Goal: Information Seeking & Learning: Learn about a topic

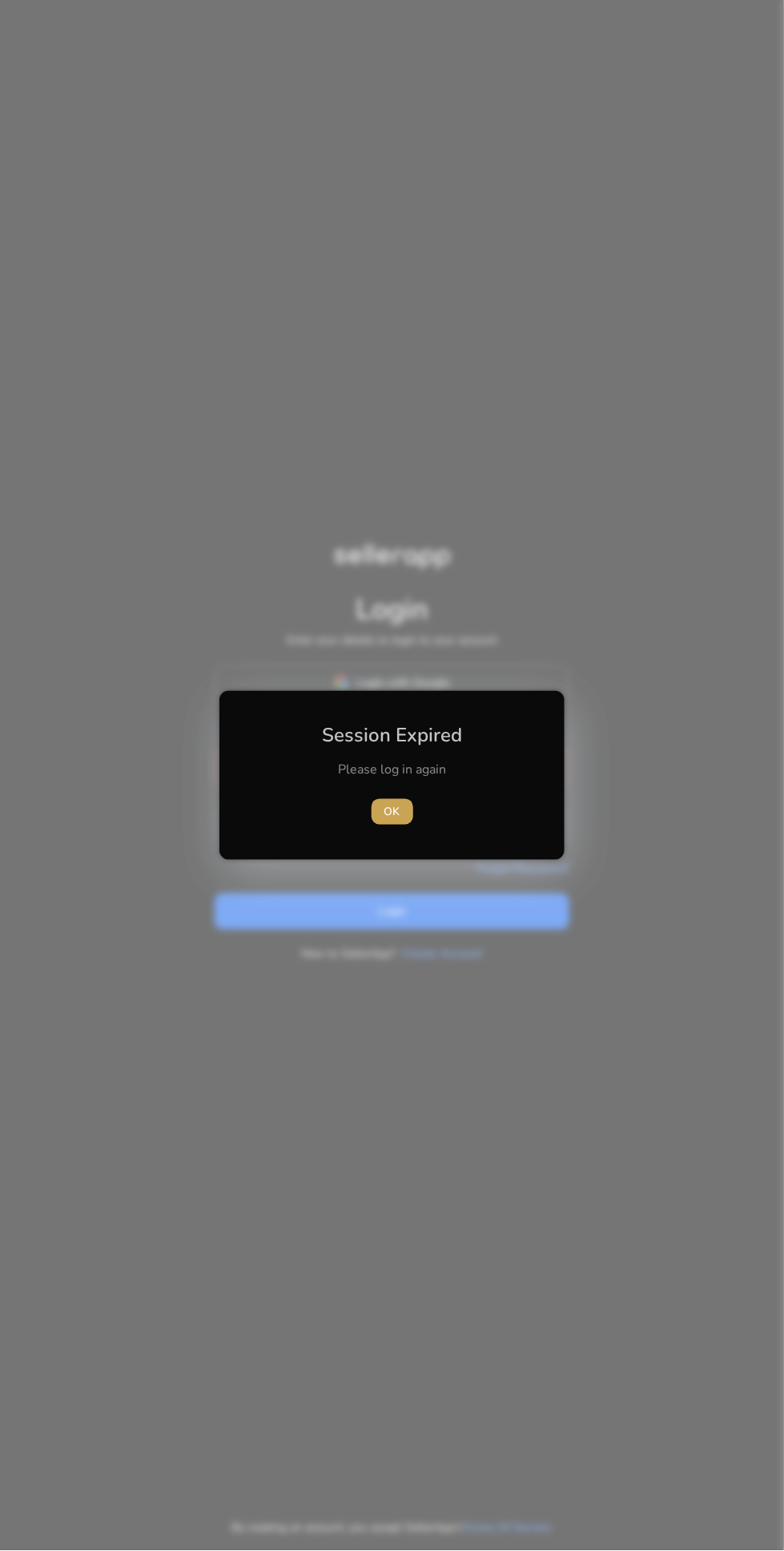
click at [392, 811] on span "OK" at bounding box center [392, 812] width 16 height 17
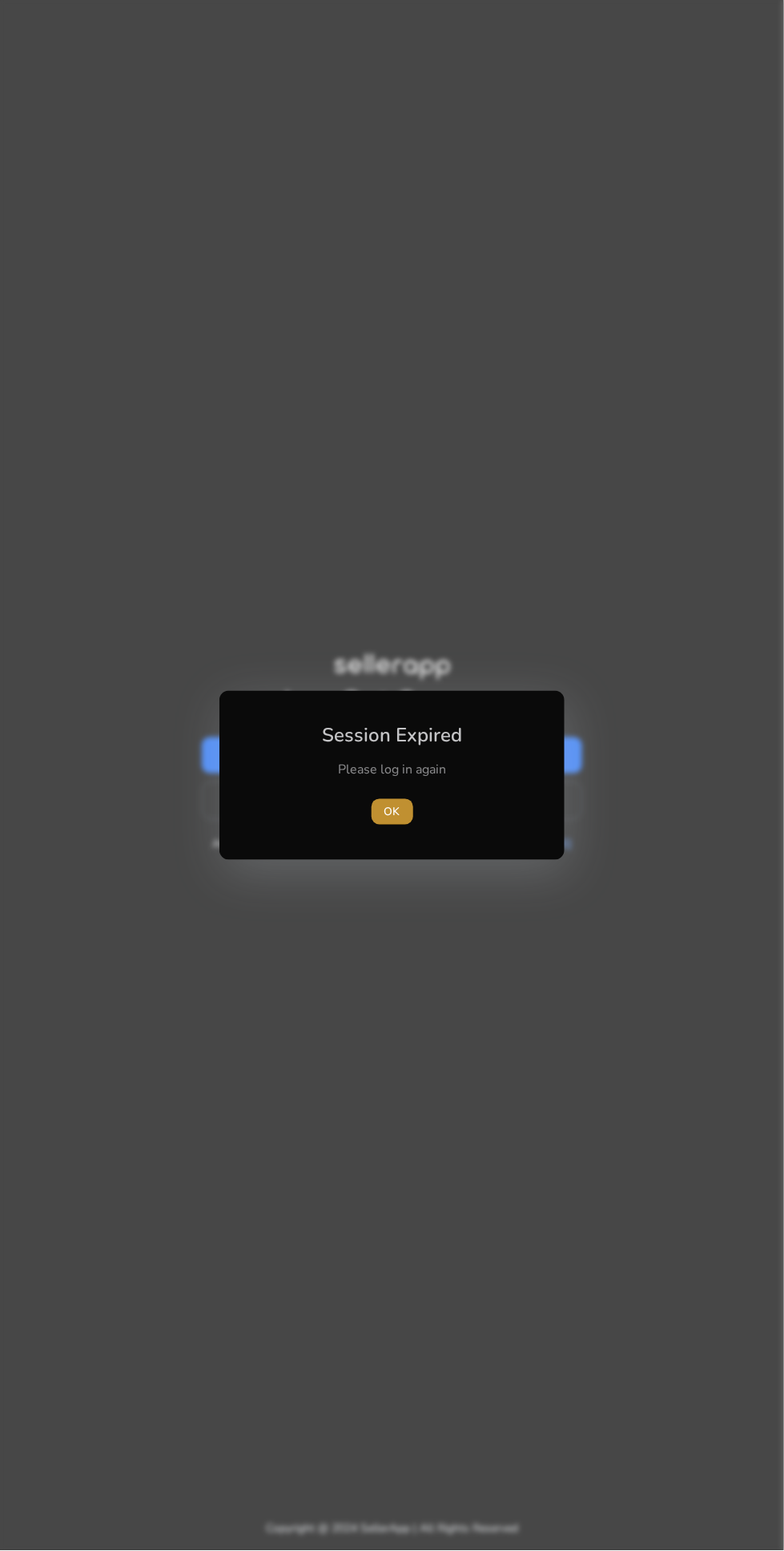
click at [398, 804] on span "OK" at bounding box center [392, 812] width 16 height 17
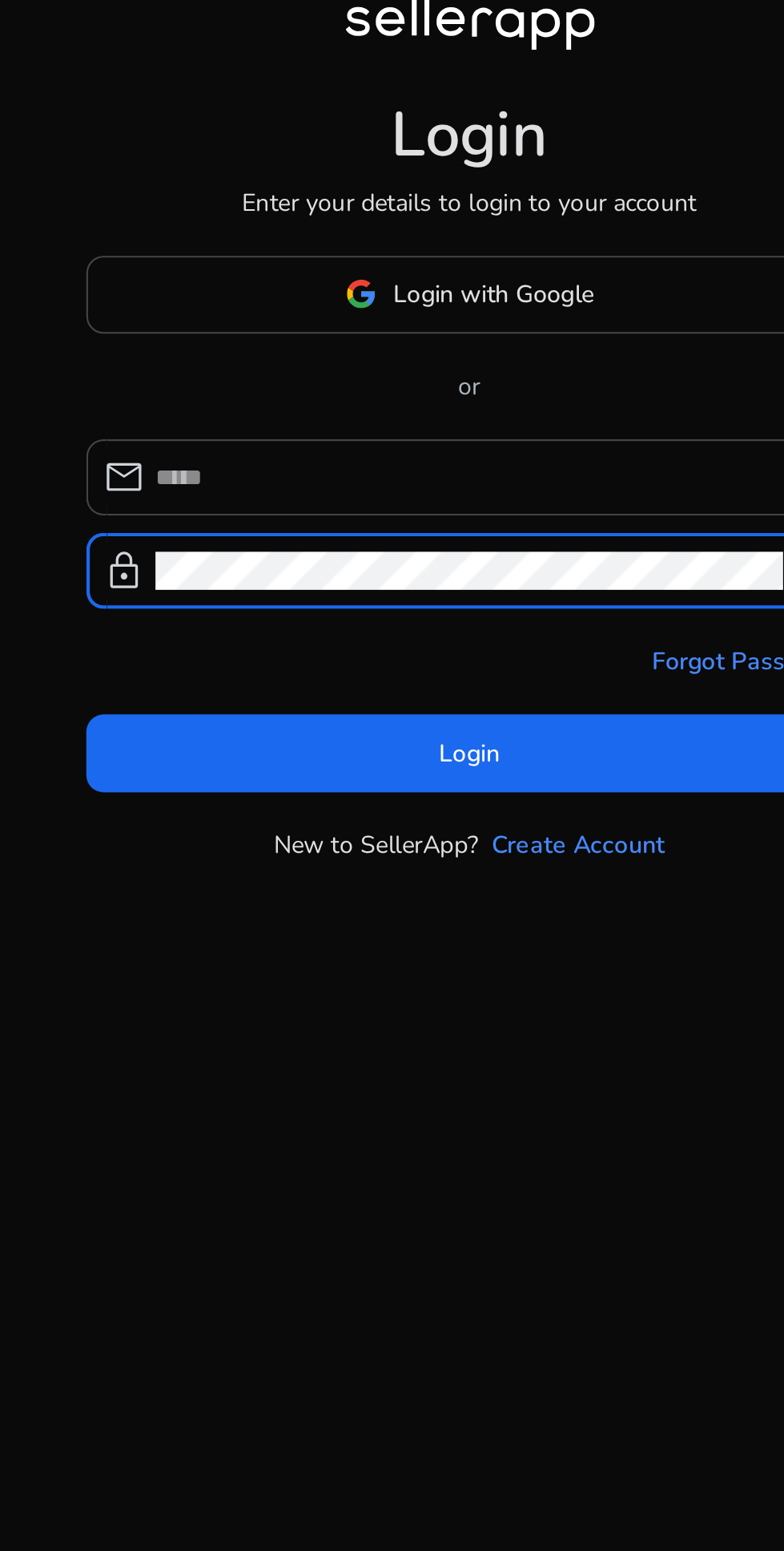
click at [370, 869] on div "Forgot Password?" at bounding box center [392, 860] width 355 height 17
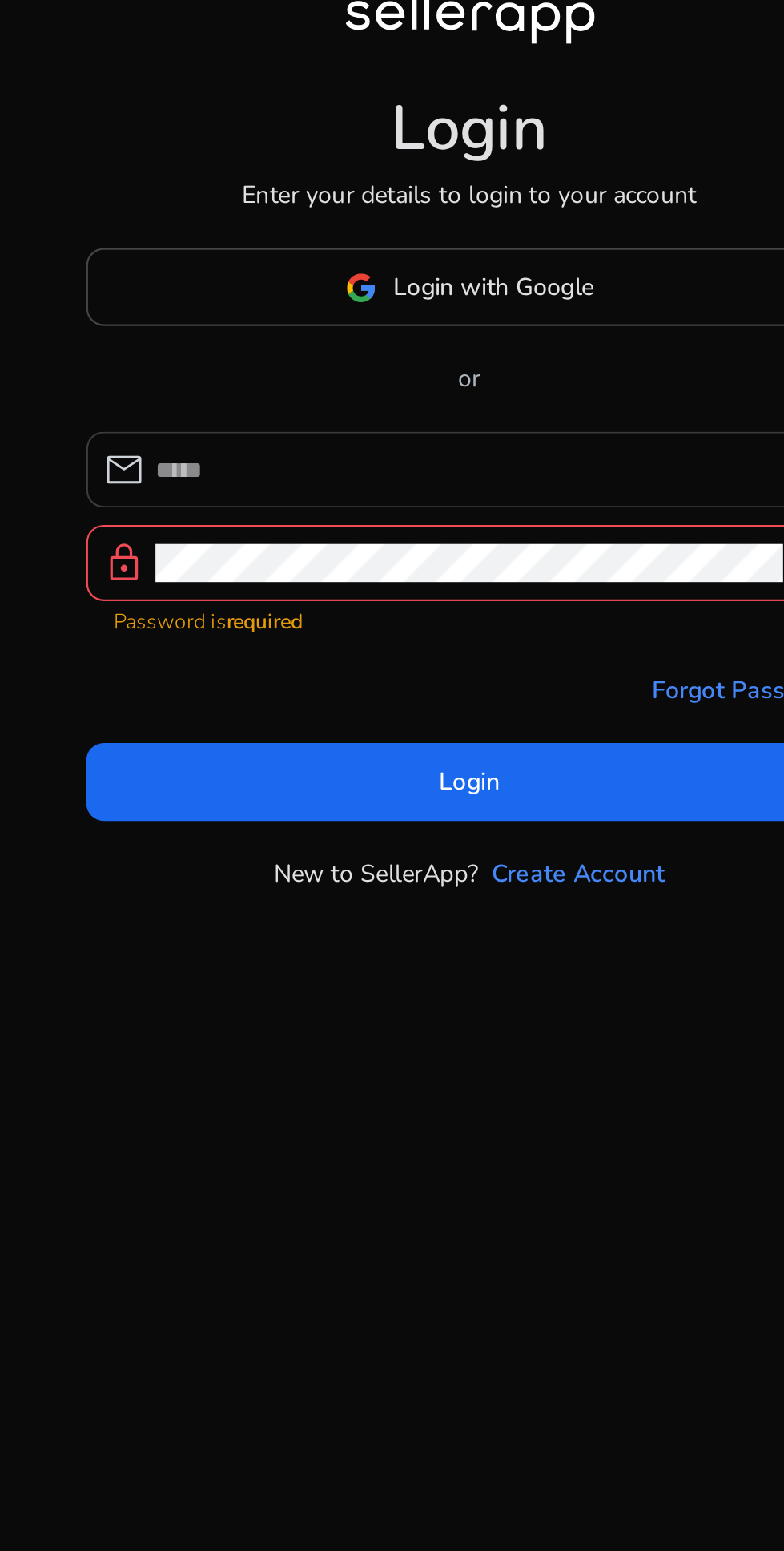
click at [371, 776] on input at bounding box center [402, 767] width 310 height 18
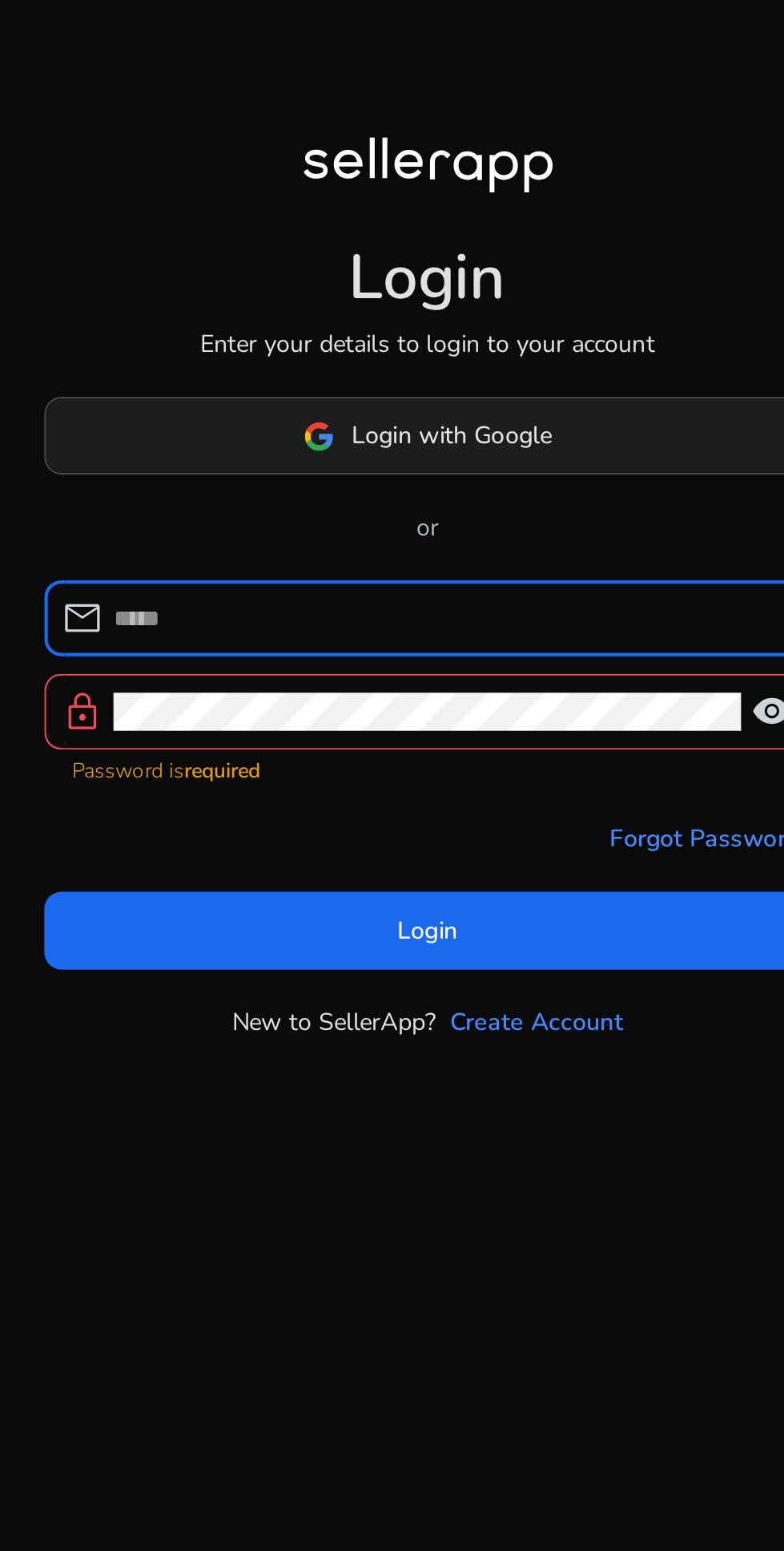
click at [397, 691] on span "Login with Google" at bounding box center [403, 682] width 93 height 17
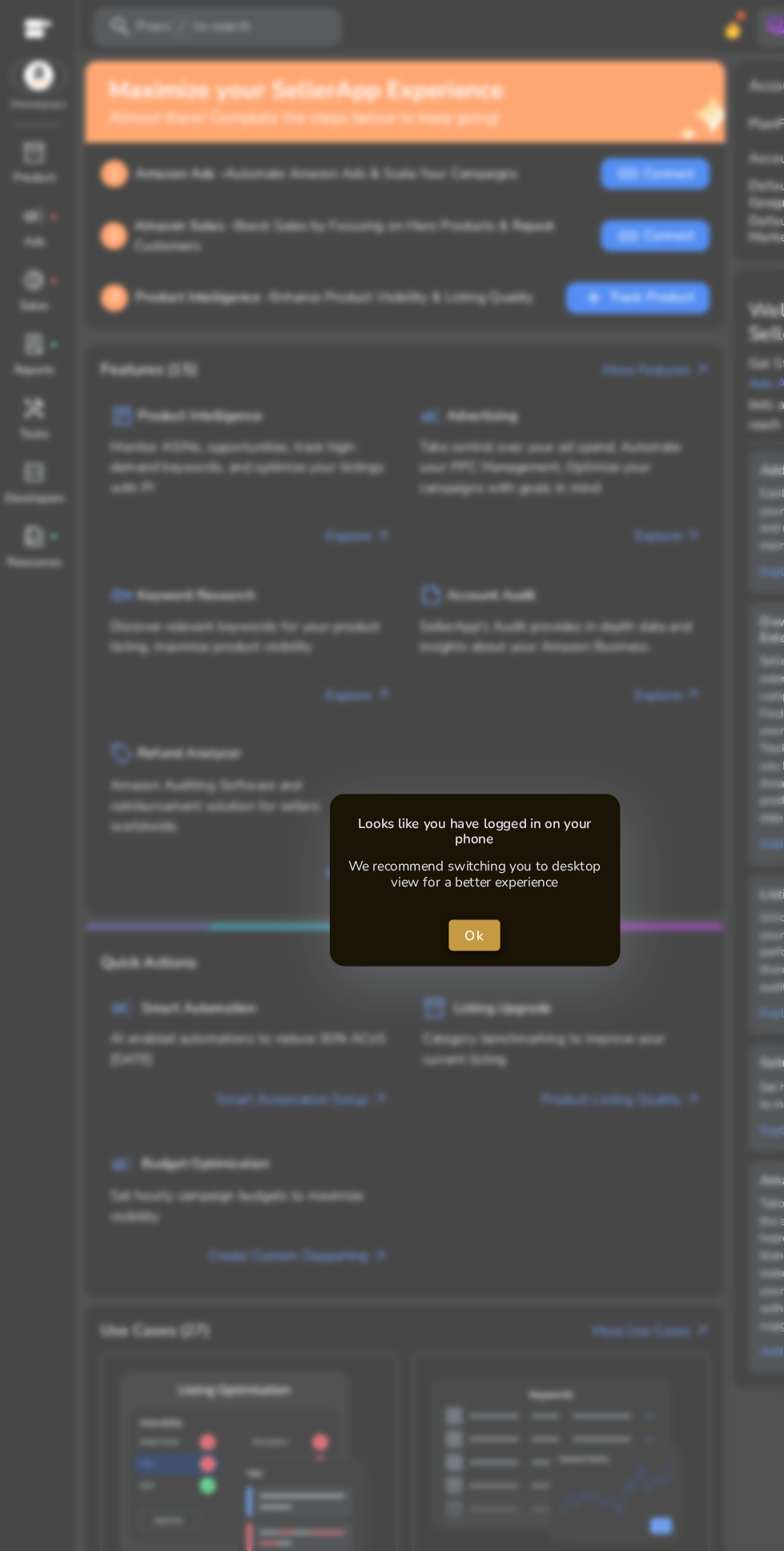
click at [398, 776] on span "Ok" at bounding box center [392, 773] width 17 height 17
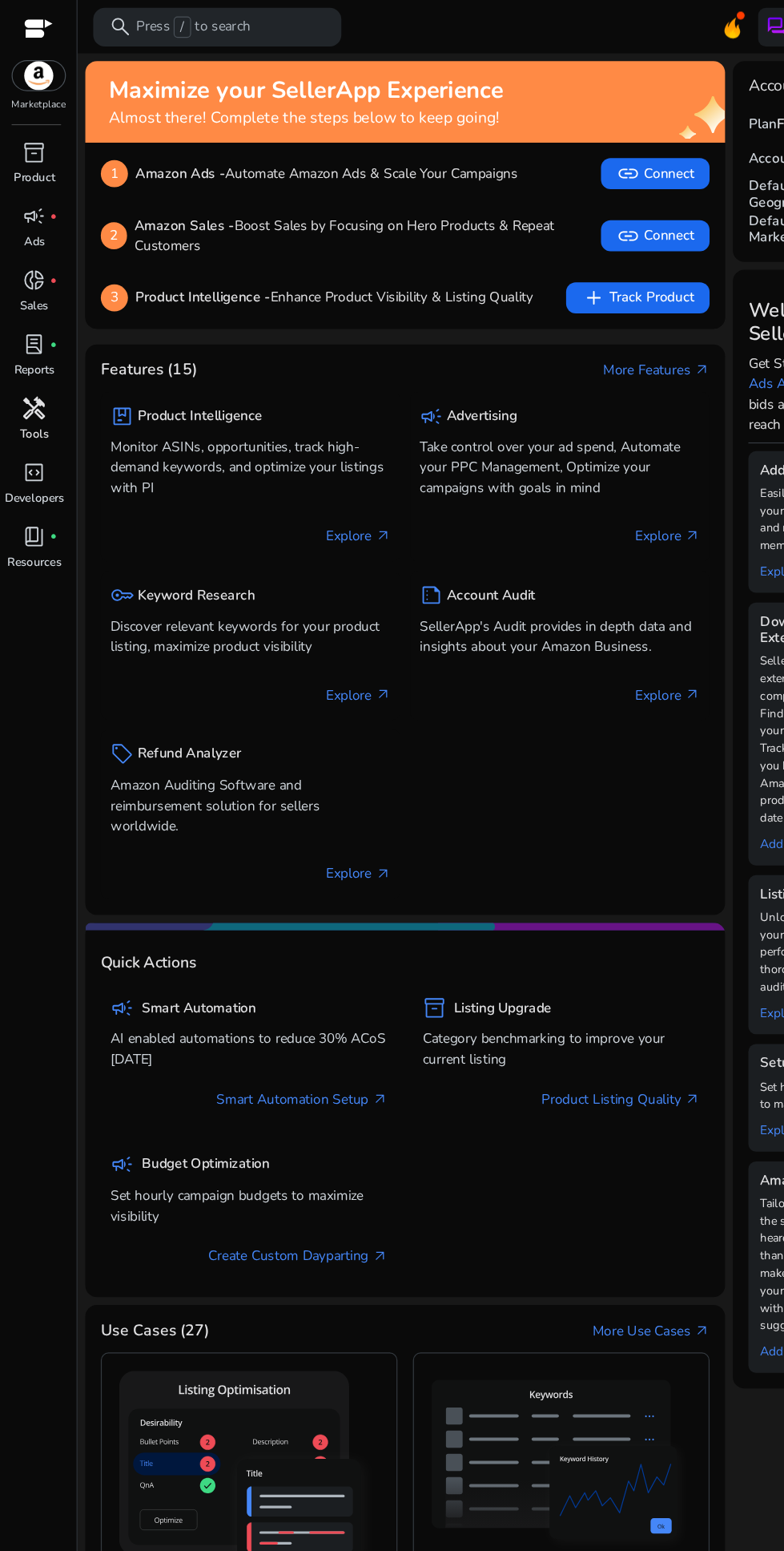
click at [26, 344] on span "handyman" at bounding box center [29, 337] width 20 height 20
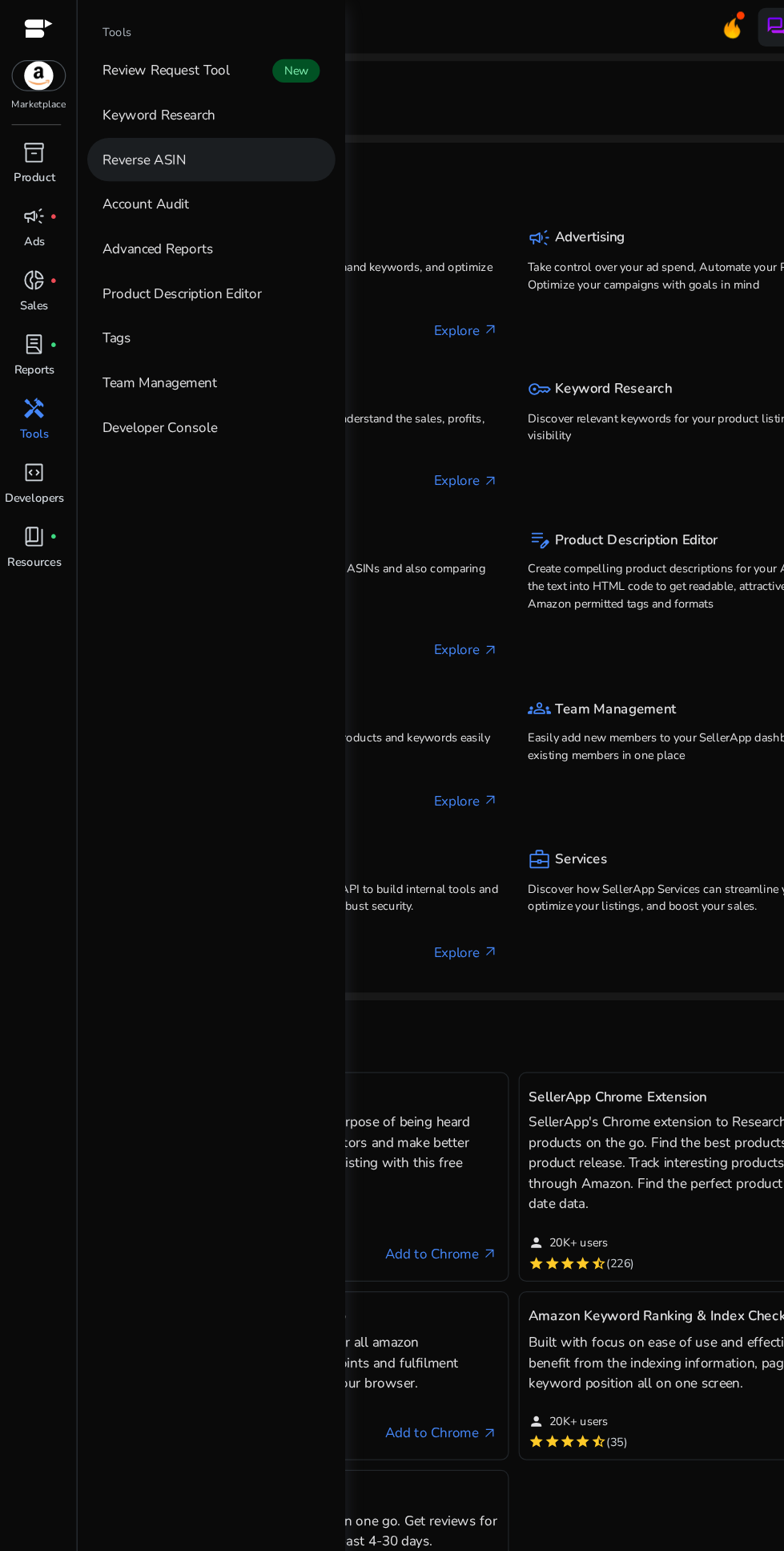
click at [114, 137] on p "Reverse ASIN" at bounding box center [119, 131] width 69 height 17
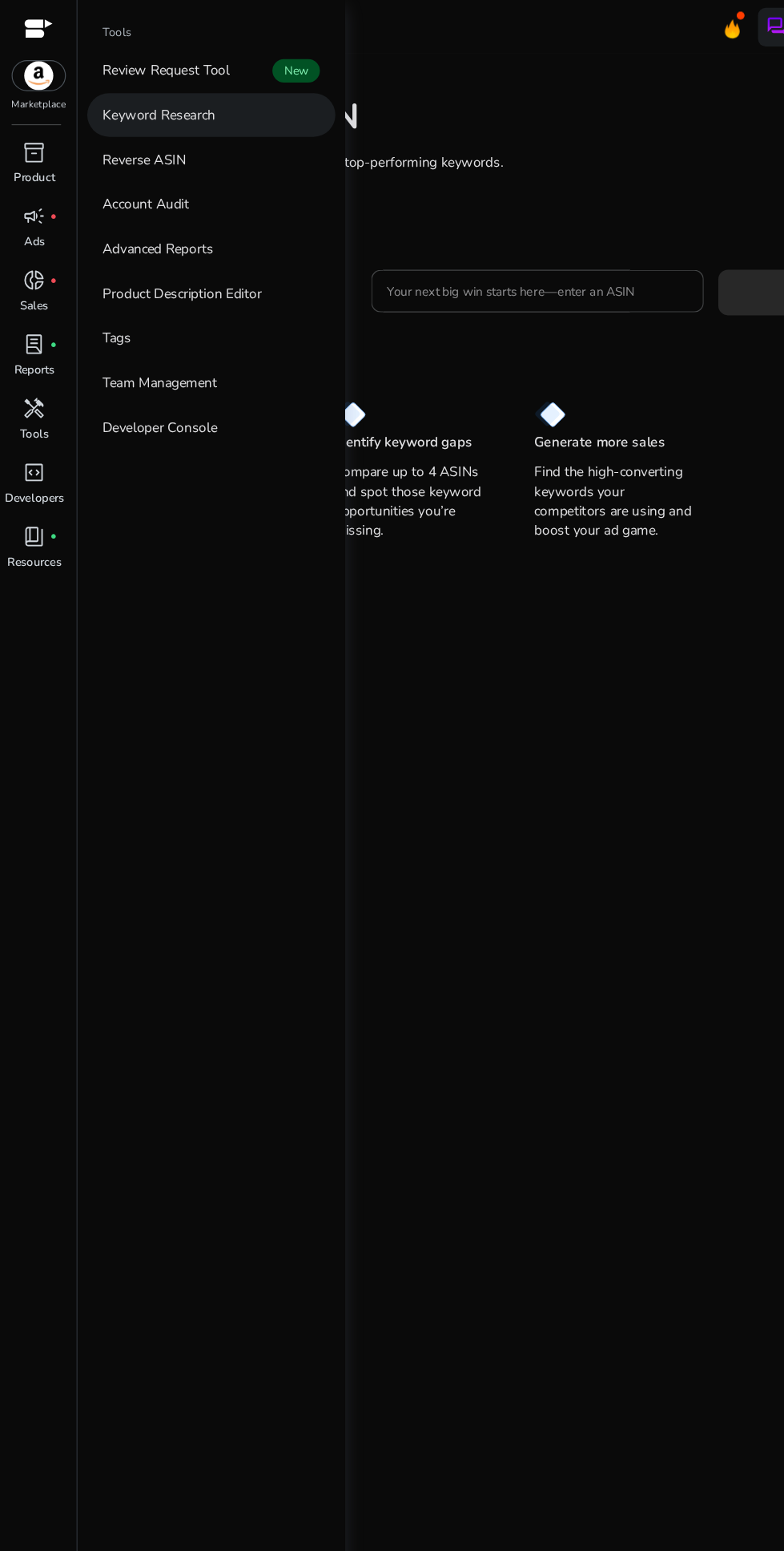
click at [121, 87] on p "Keyword Research" at bounding box center [131, 95] width 93 height 17
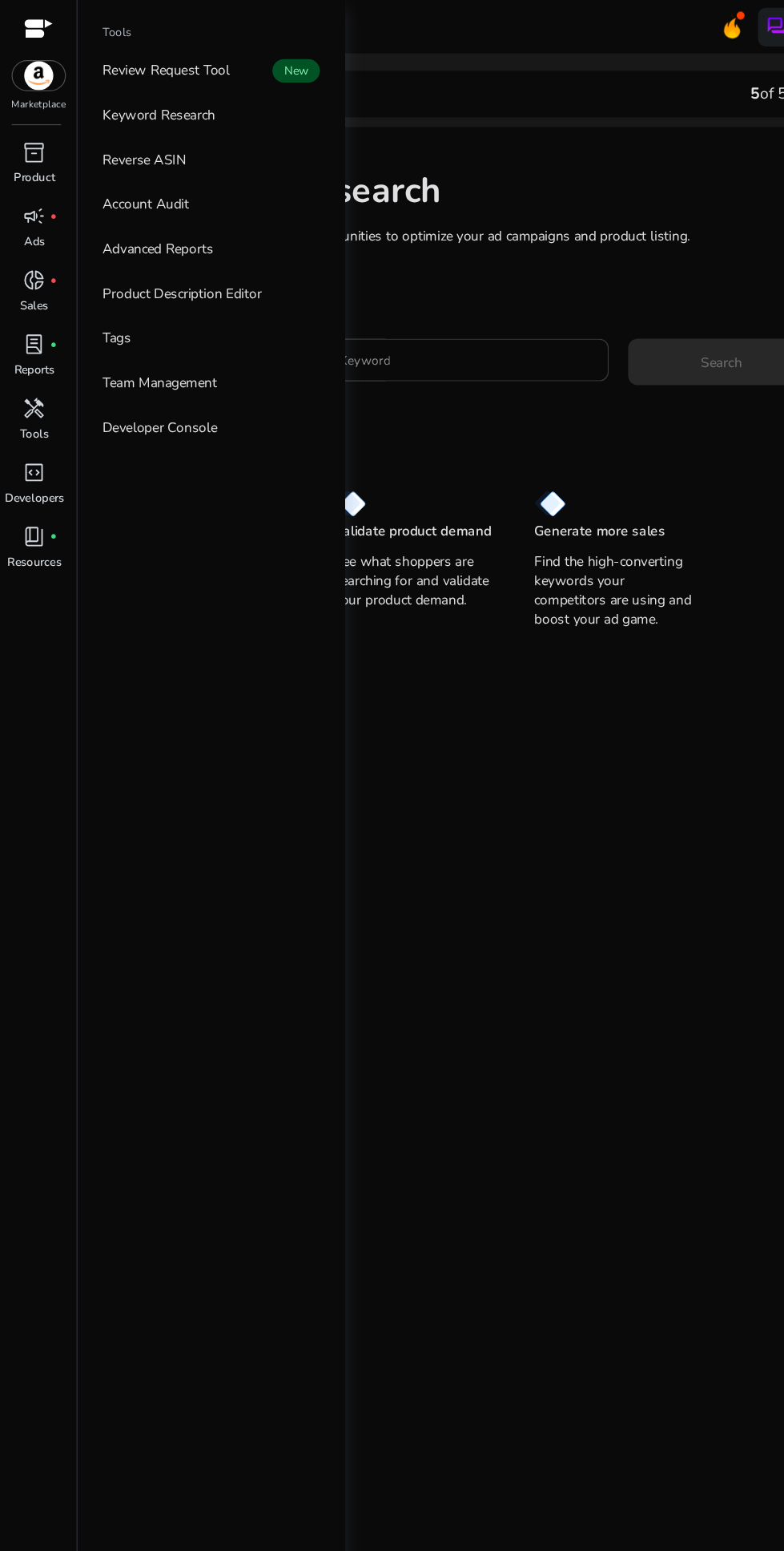
click at [378, 312] on div at bounding box center [372, 297] width 236 height 36
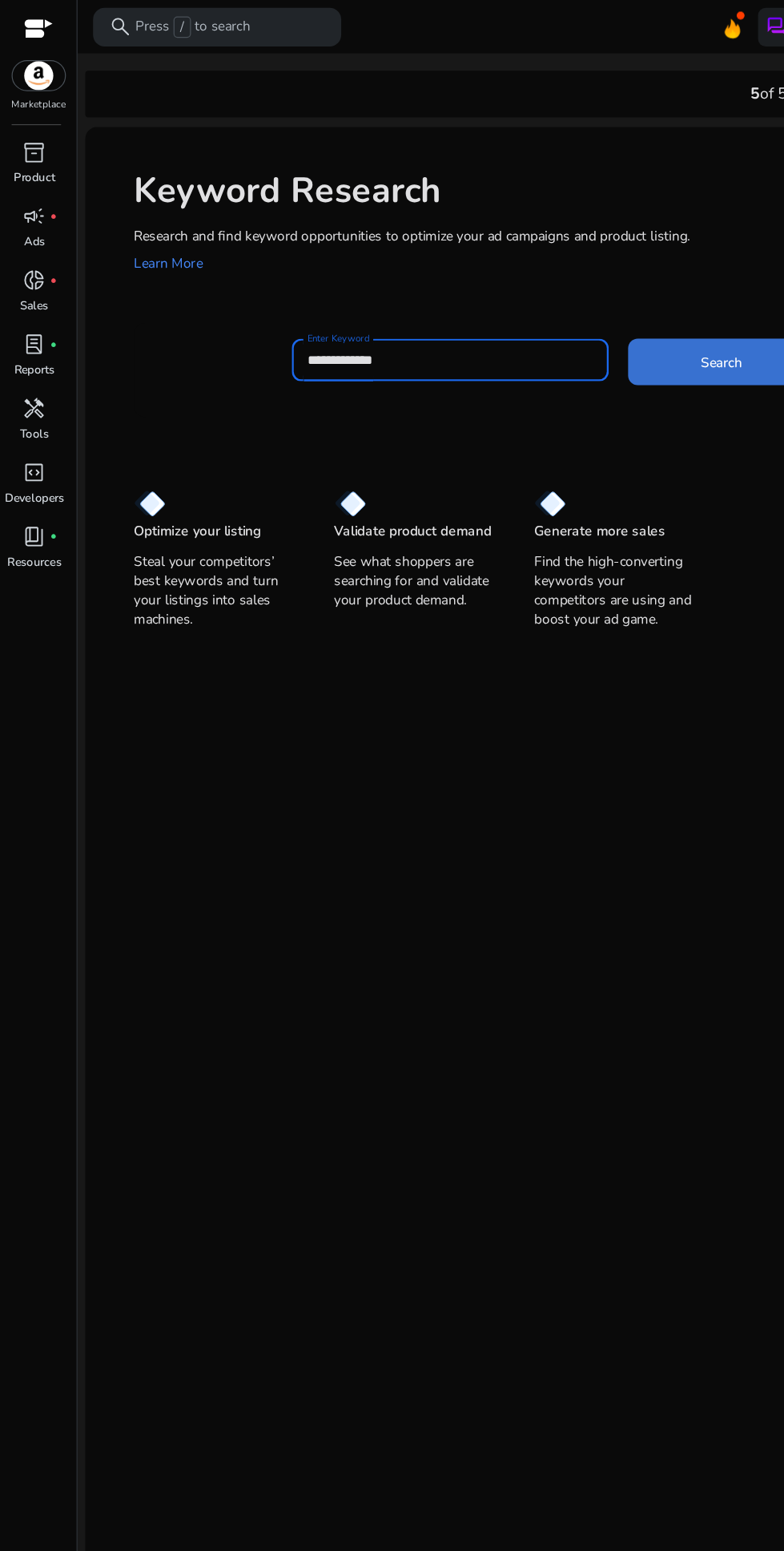
type input "**********"
click at [579, 305] on span "Search" at bounding box center [596, 299] width 35 height 17
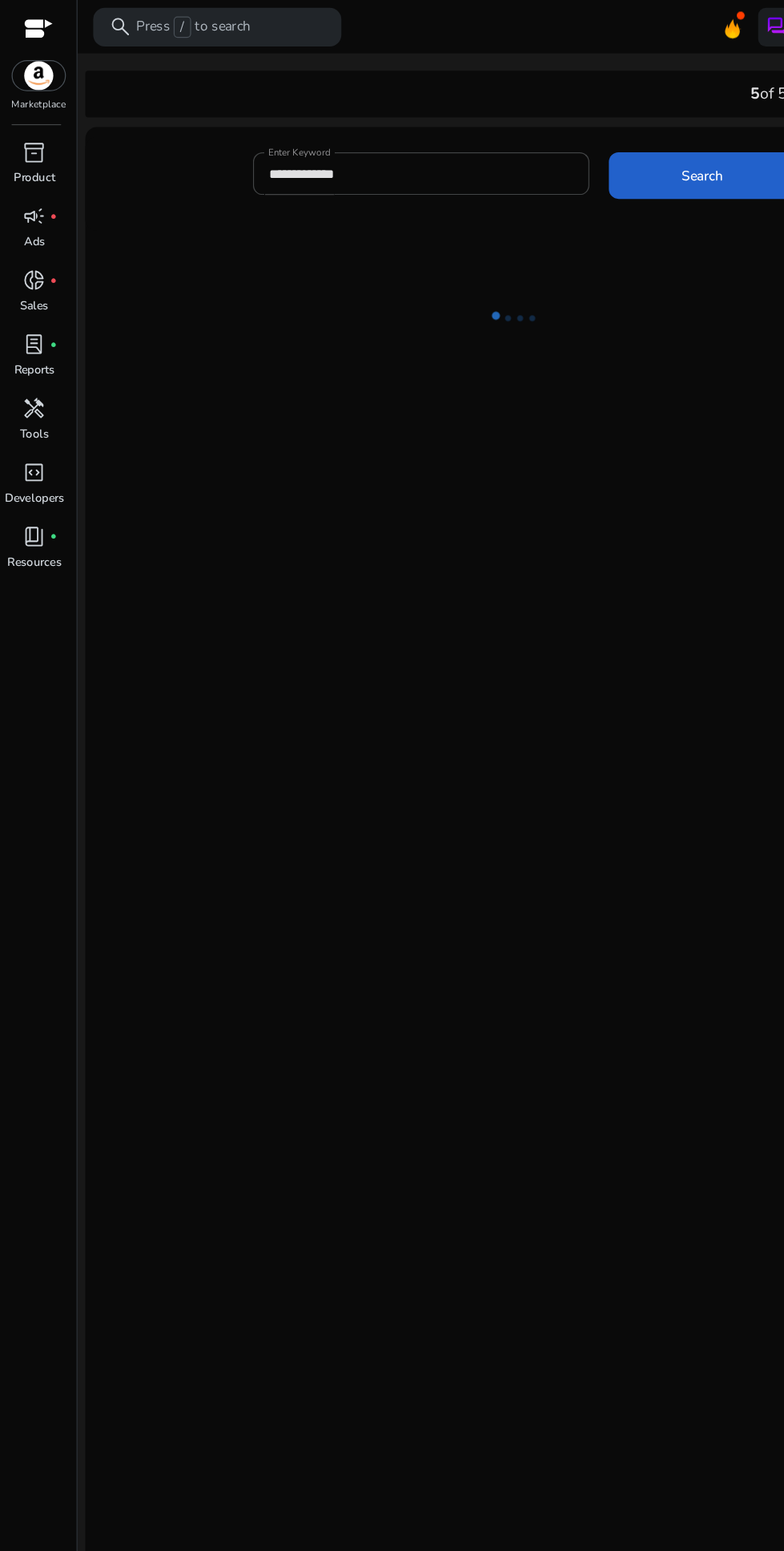
click at [581, 156] on span at bounding box center [580, 145] width 153 height 38
click at [554, 129] on span at bounding box center [580, 145] width 153 height 38
click at [580, 147] on span "Search" at bounding box center [580, 145] width 35 height 17
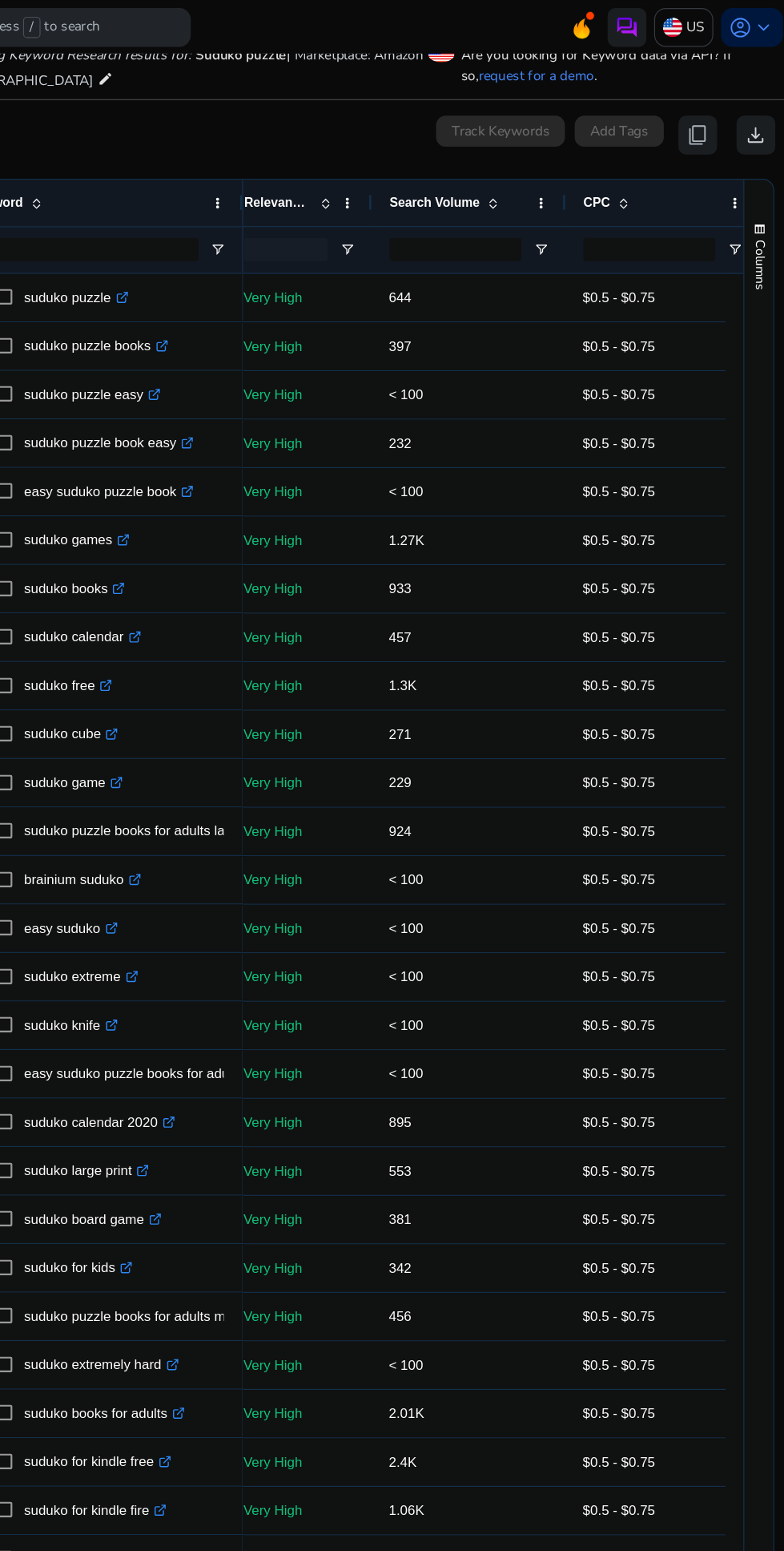
scroll to position [0, 353]
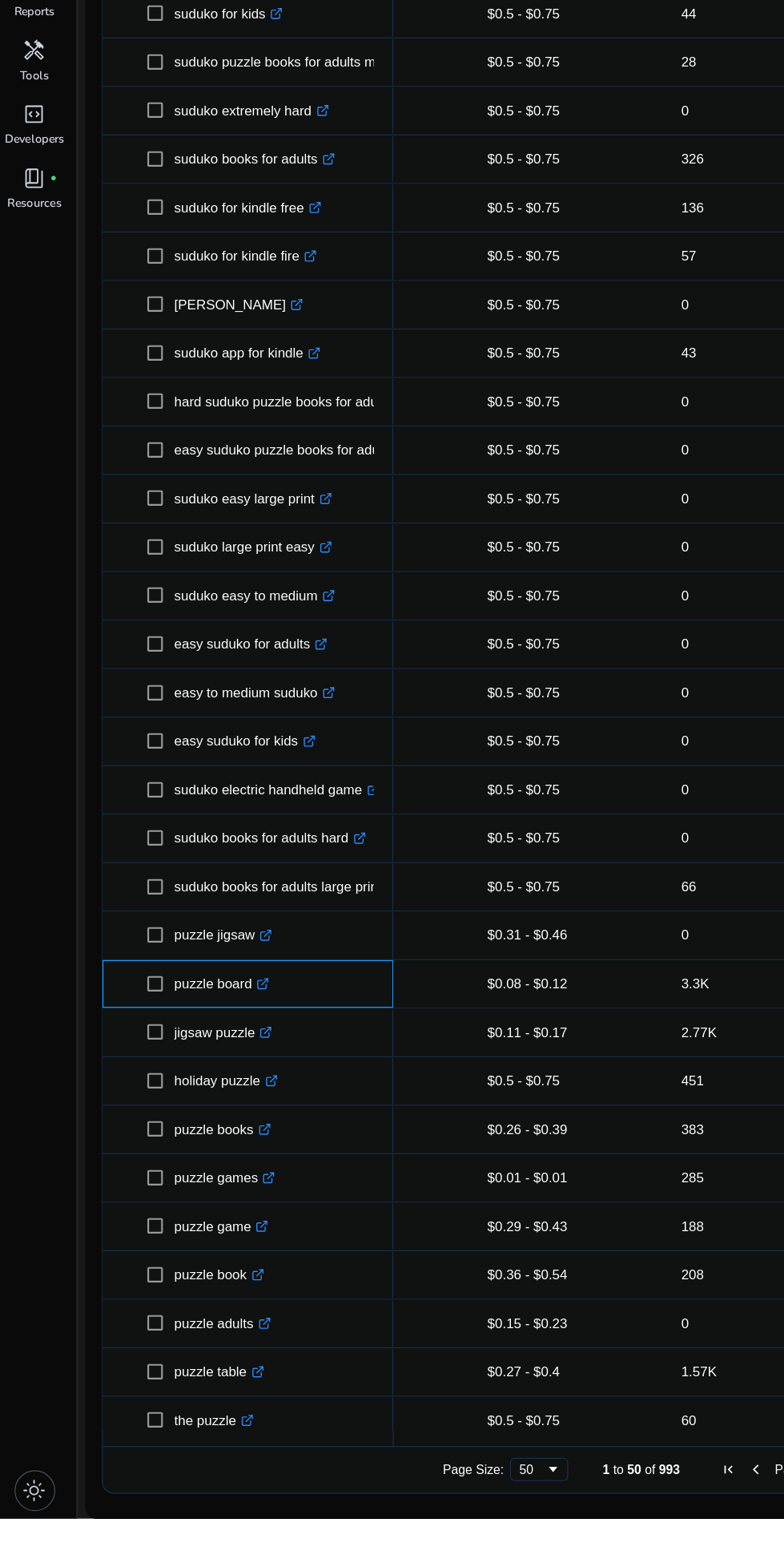
click at [220, 1106] on icon at bounding box center [219, 1107] width 5 height 5
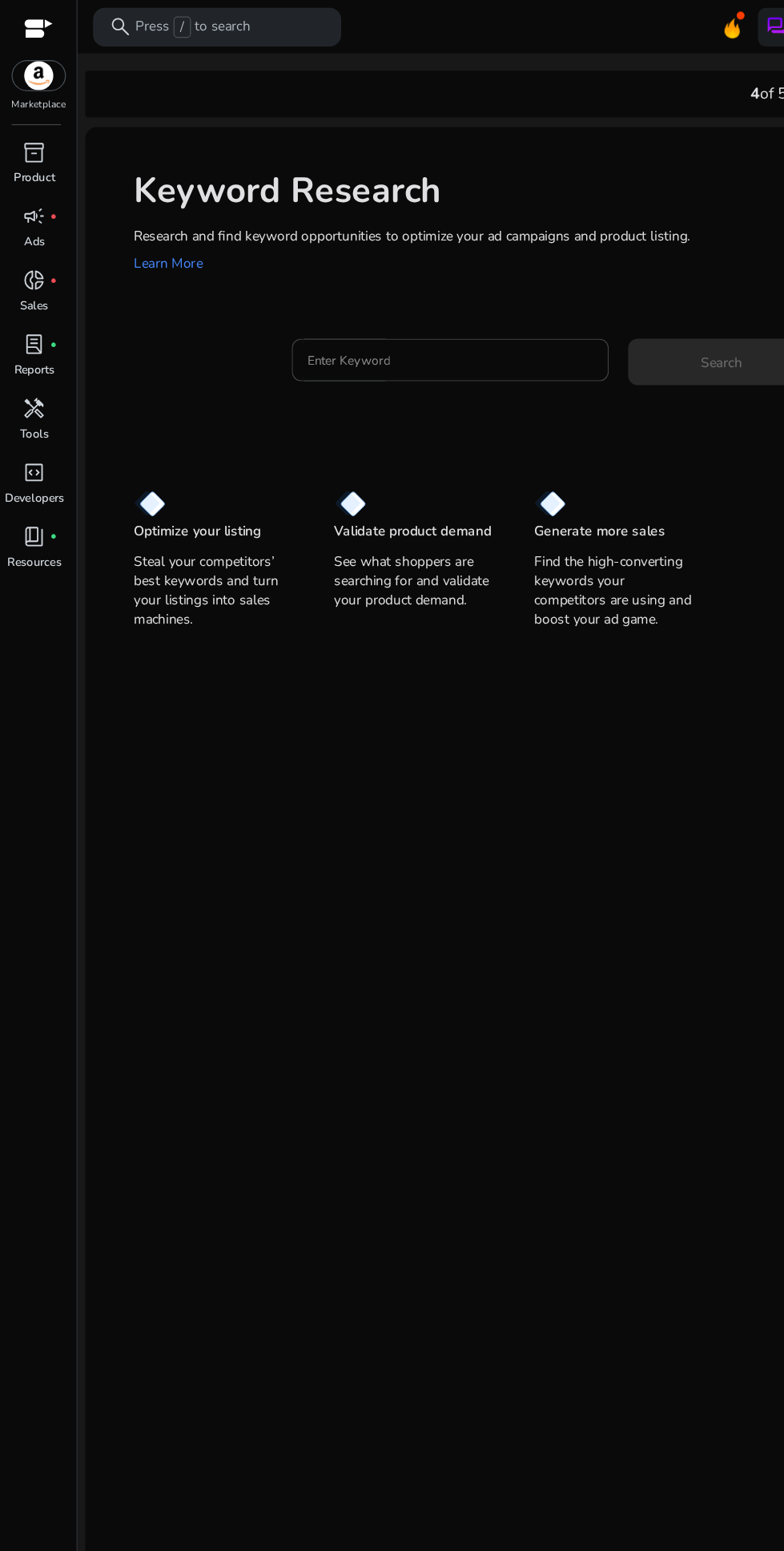
click at [357, 261] on div "Keyword Research Research and find keyword opportunities to optimize your [PERS…" at bounding box center [424, 315] width 707 height 420
click at [318, 301] on input "Enter Keyword" at bounding box center [372, 297] width 236 height 18
type input "*"
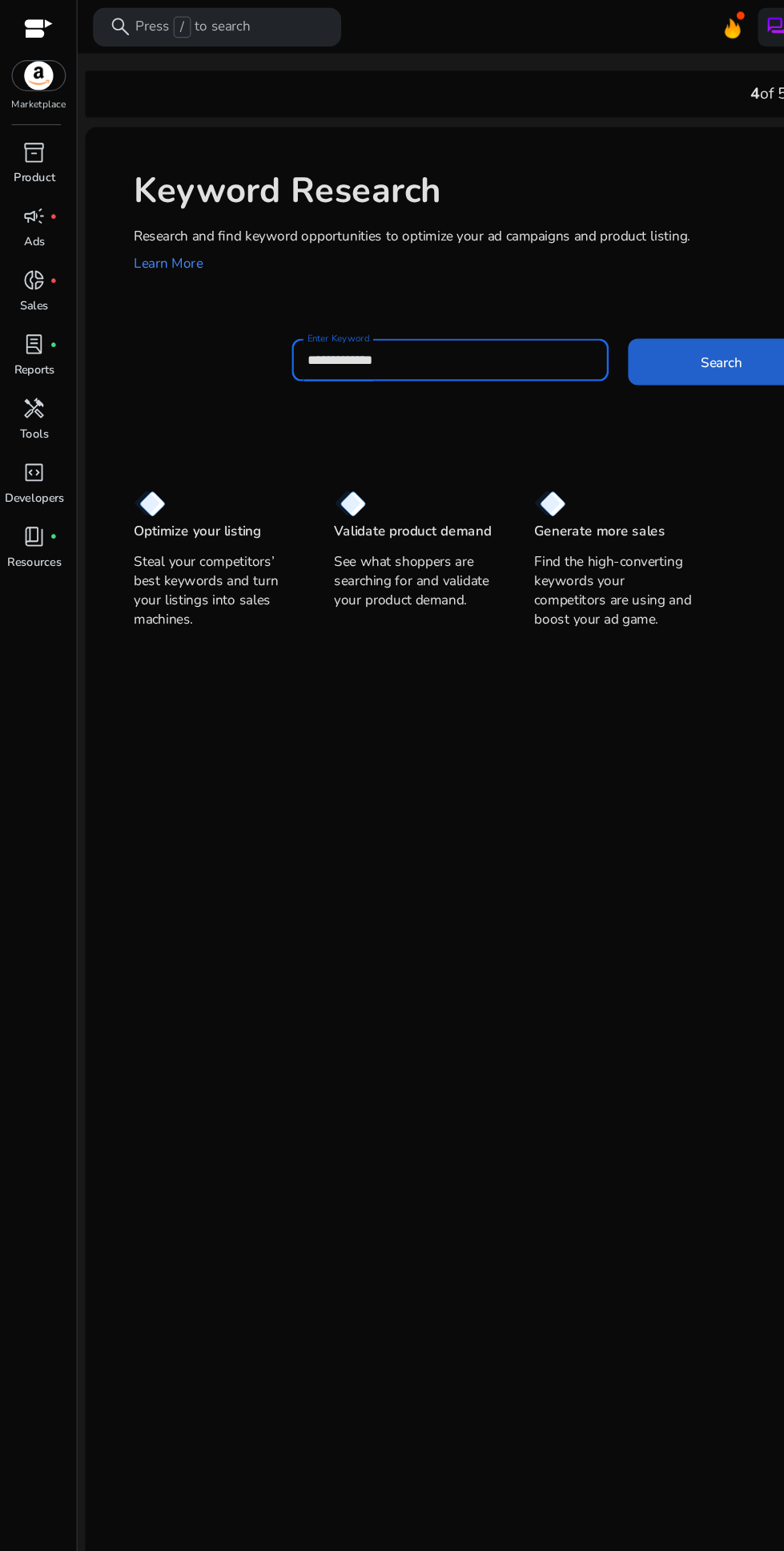
type input "**********"
click at [598, 317] on span at bounding box center [596, 298] width 153 height 38
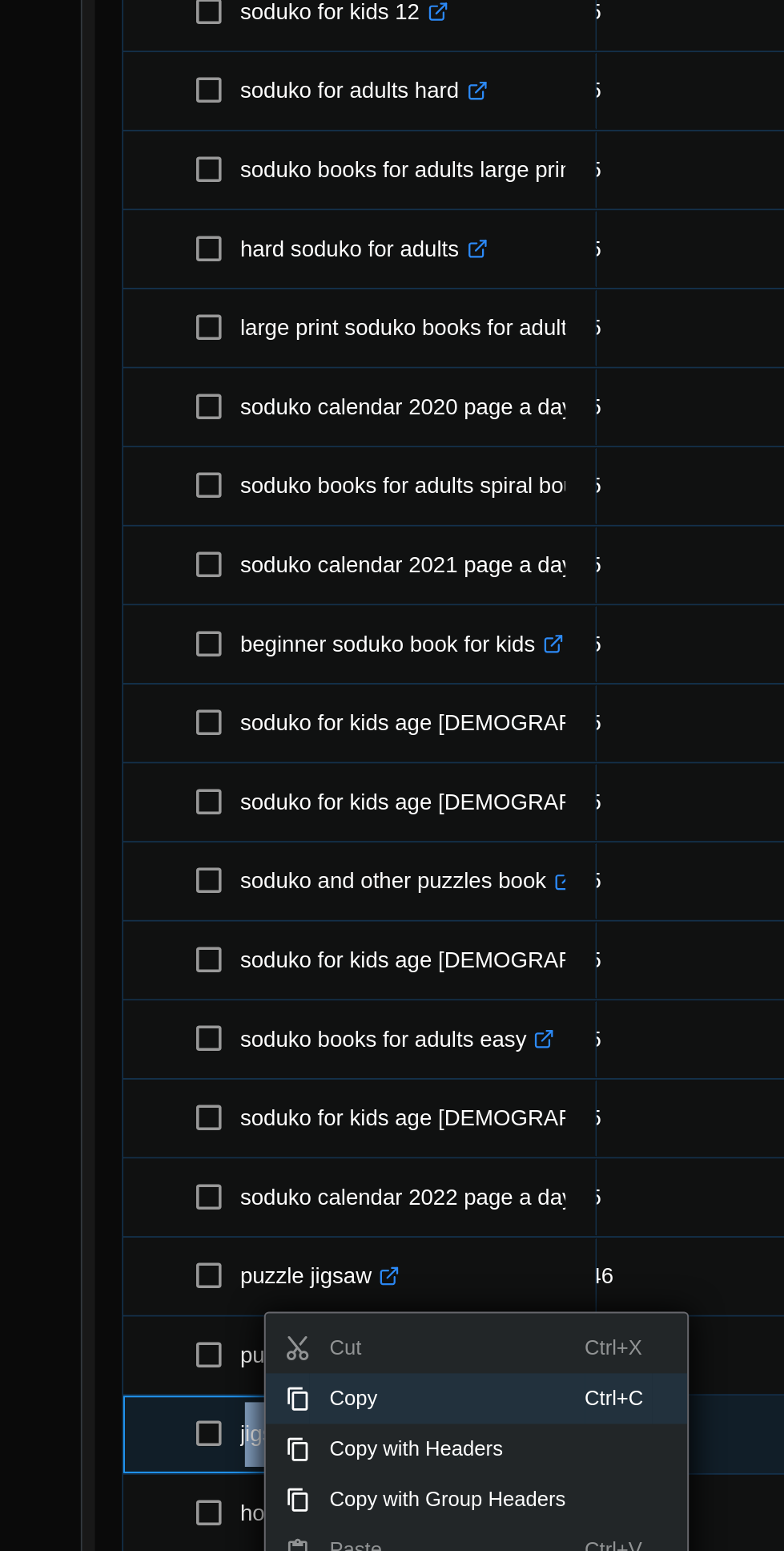
click at [203, 1395] on span "Copy" at bounding box center [249, 1398] width 139 height 26
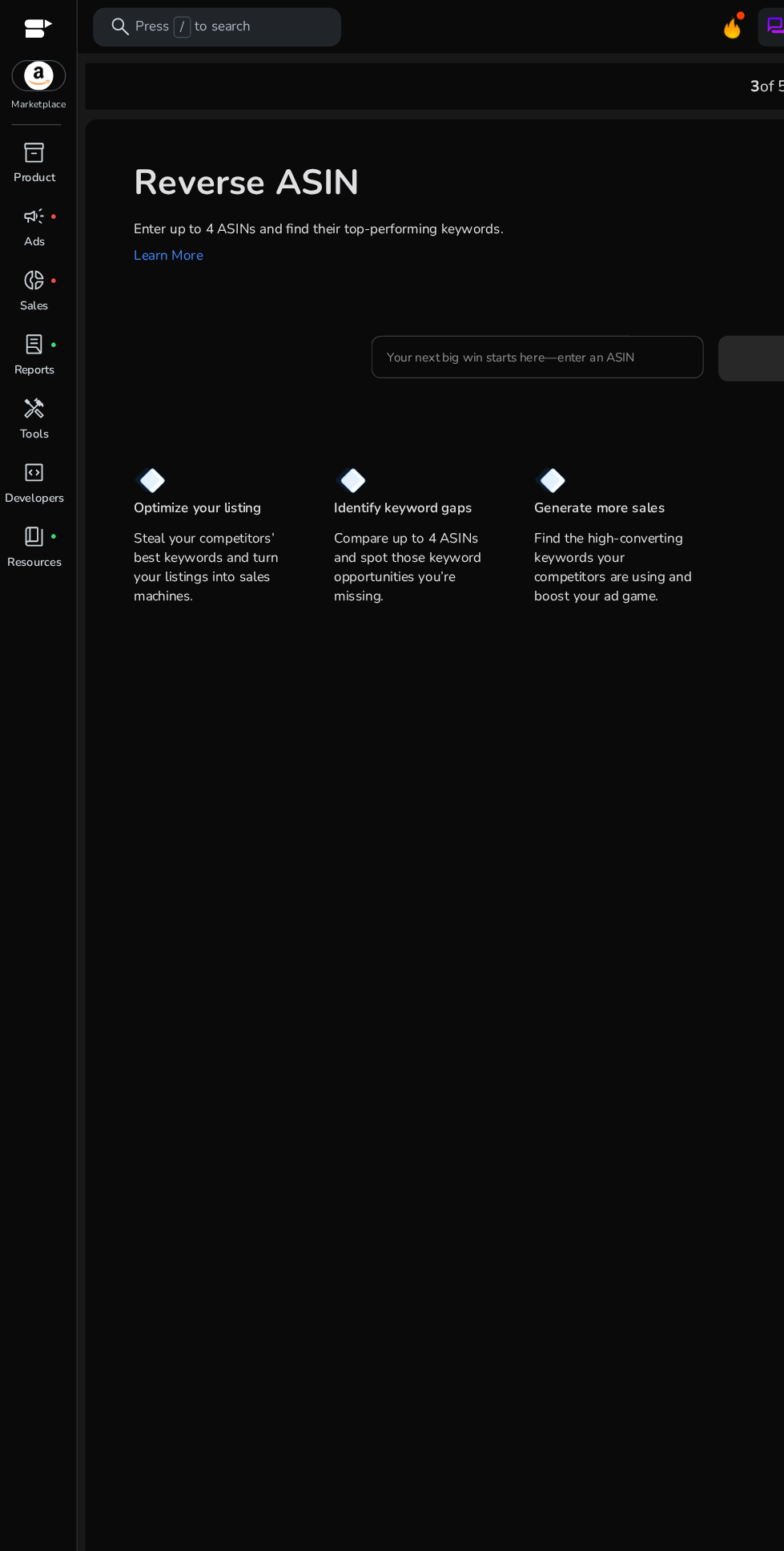
click at [411, 298] on input "Your next big win starts here—enter an ASIN" at bounding box center [443, 295] width 249 height 18
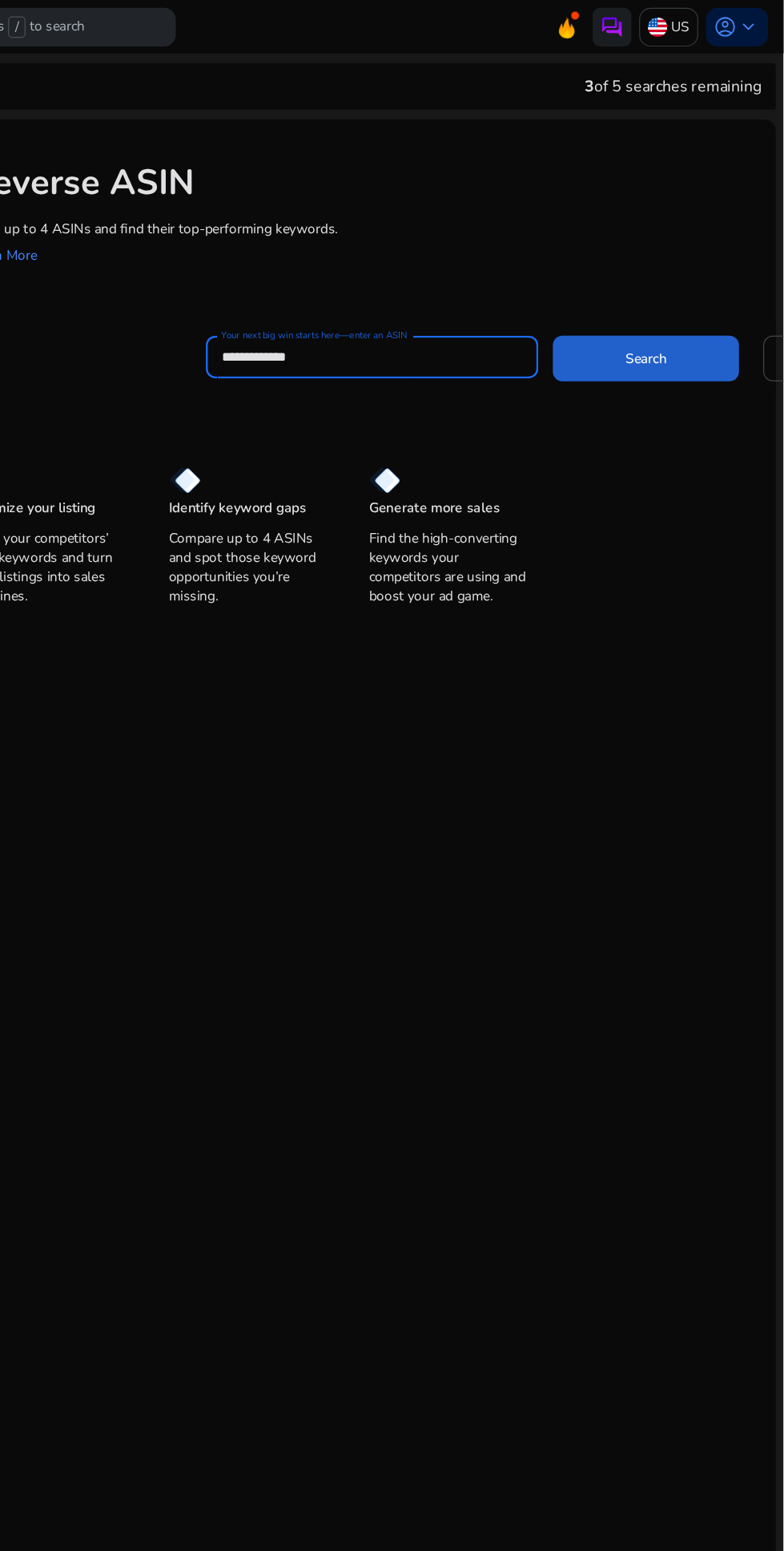
click at [688, 306] on span at bounding box center [670, 295] width 153 height 38
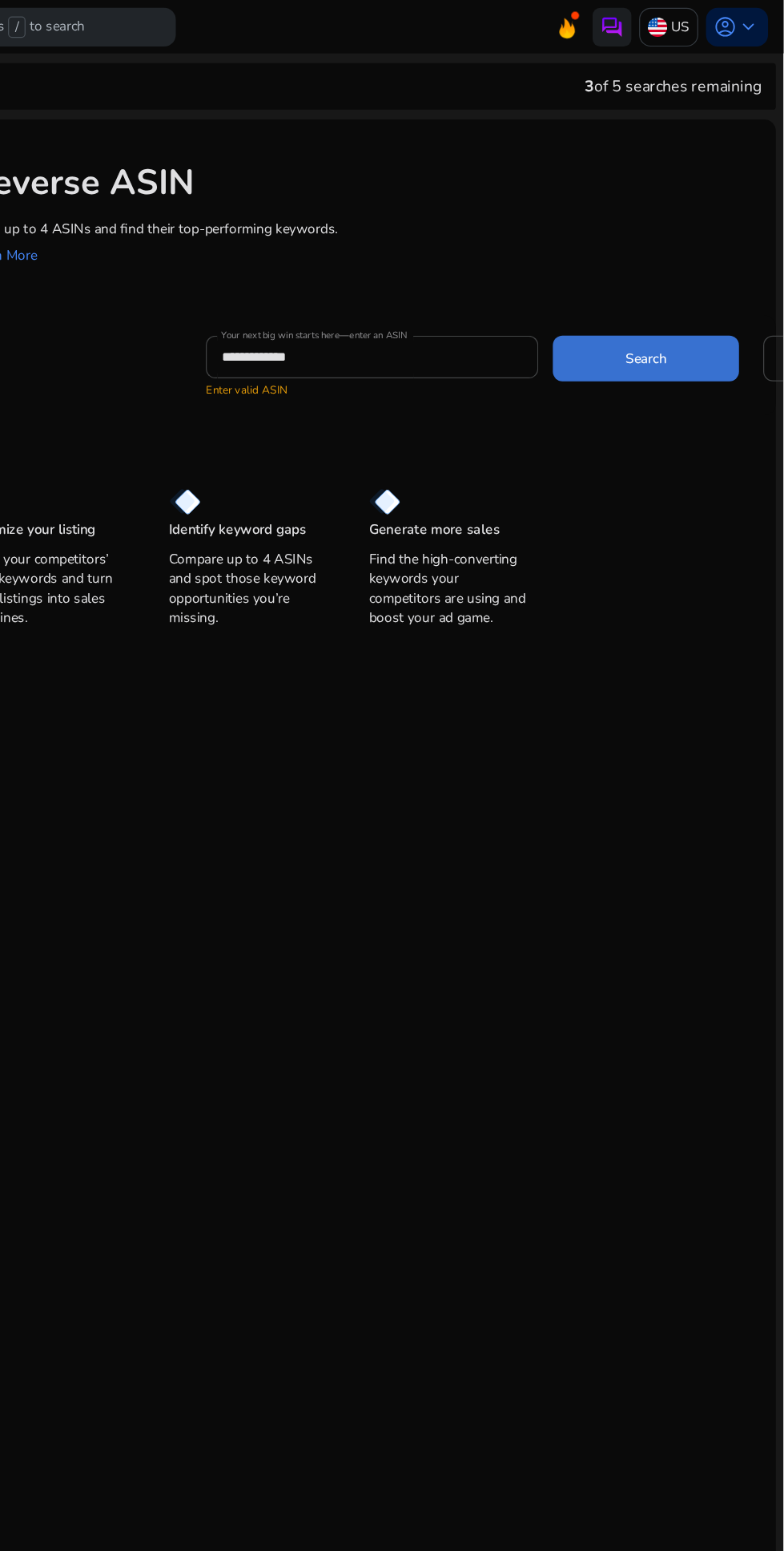
click at [688, 306] on span at bounding box center [670, 295] width 153 height 38
click at [657, 310] on span at bounding box center [670, 295] width 153 height 38
click at [450, 298] on input "**********" at bounding box center [443, 295] width 249 height 18
click at [672, 309] on span at bounding box center [670, 295] width 153 height 38
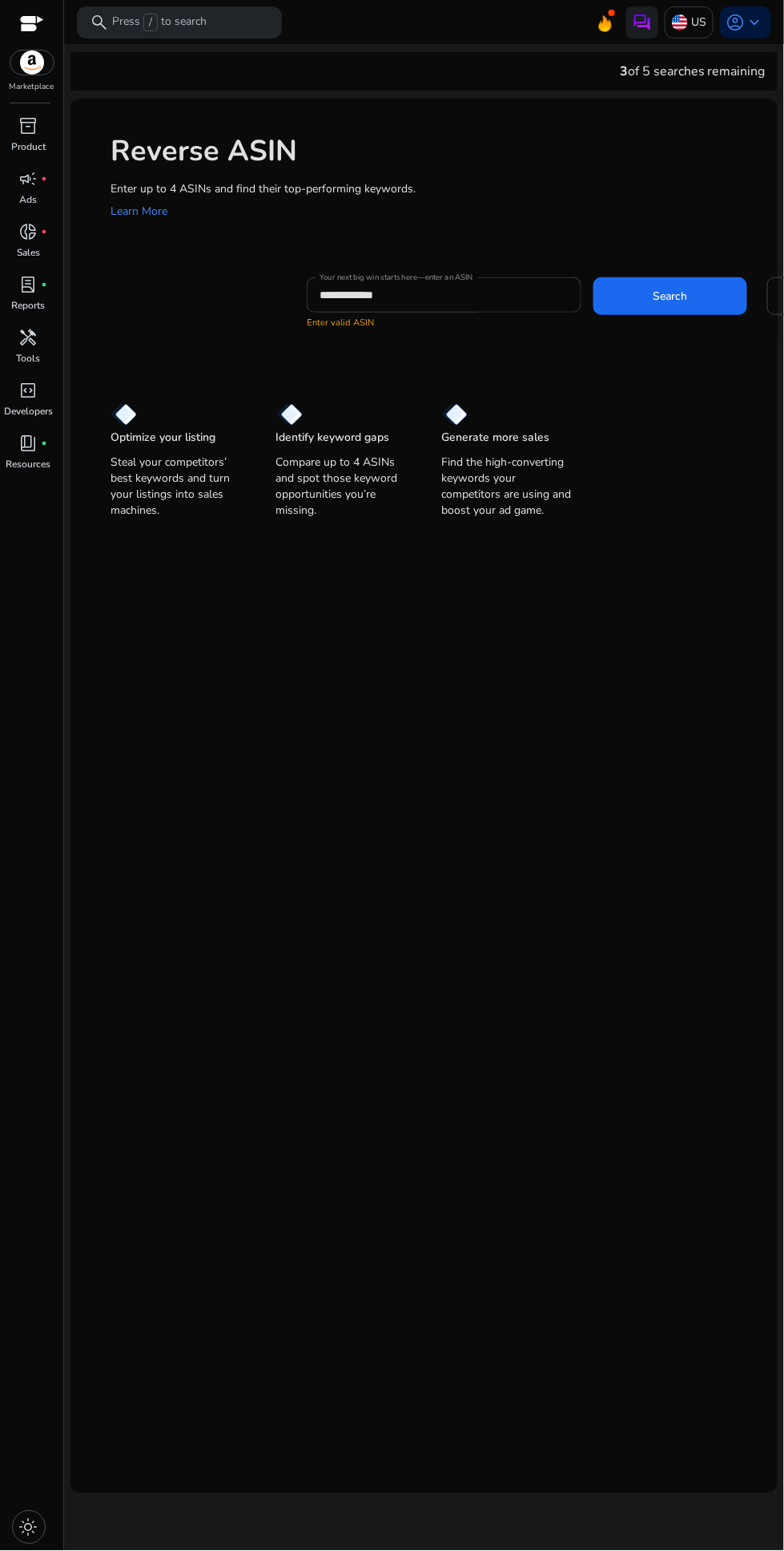
click at [445, 286] on input "**********" at bounding box center [443, 295] width 249 height 18
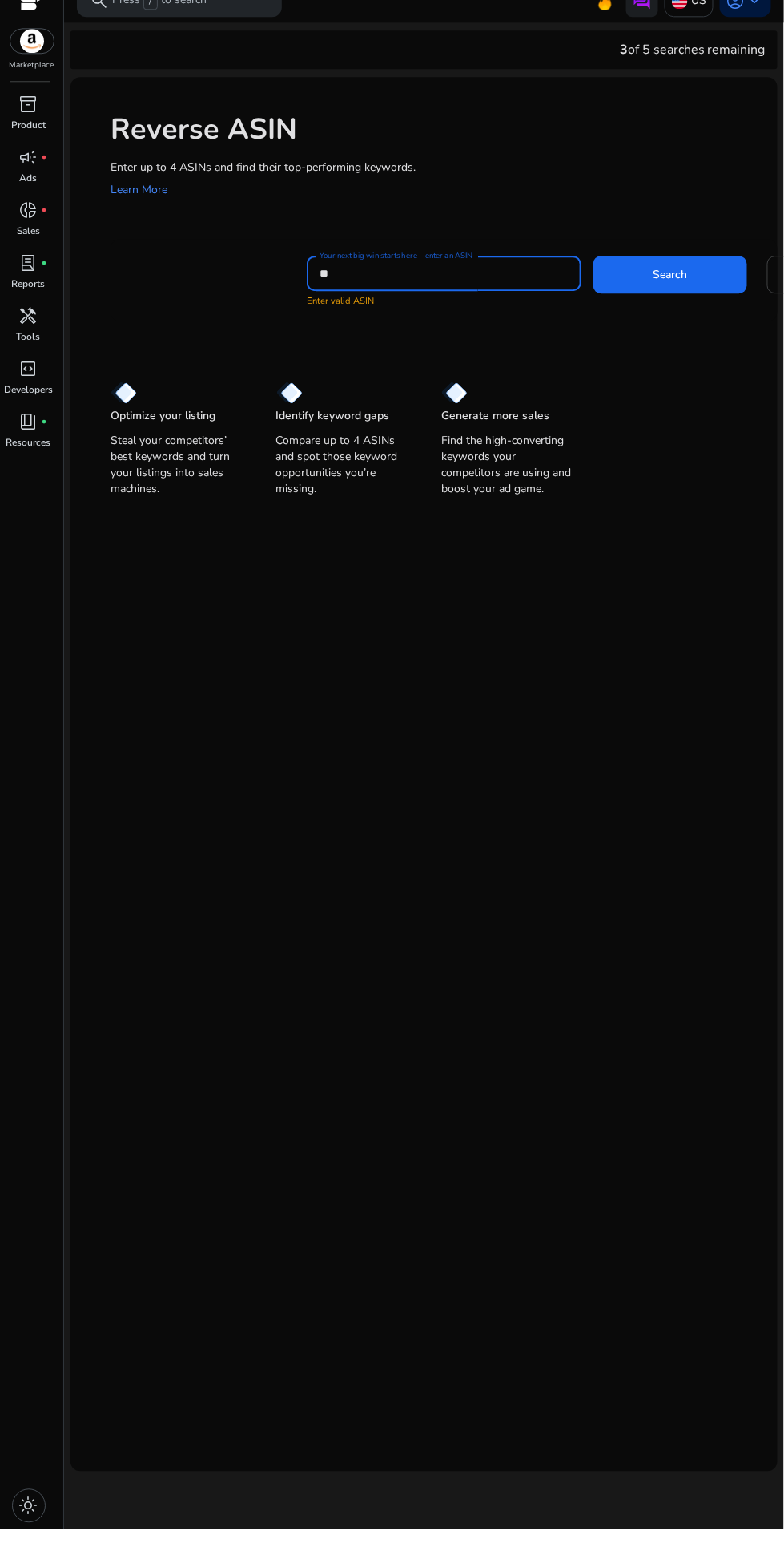
type input "*"
click at [670, 298] on span "Search" at bounding box center [671, 295] width 35 height 17
type input "**********"
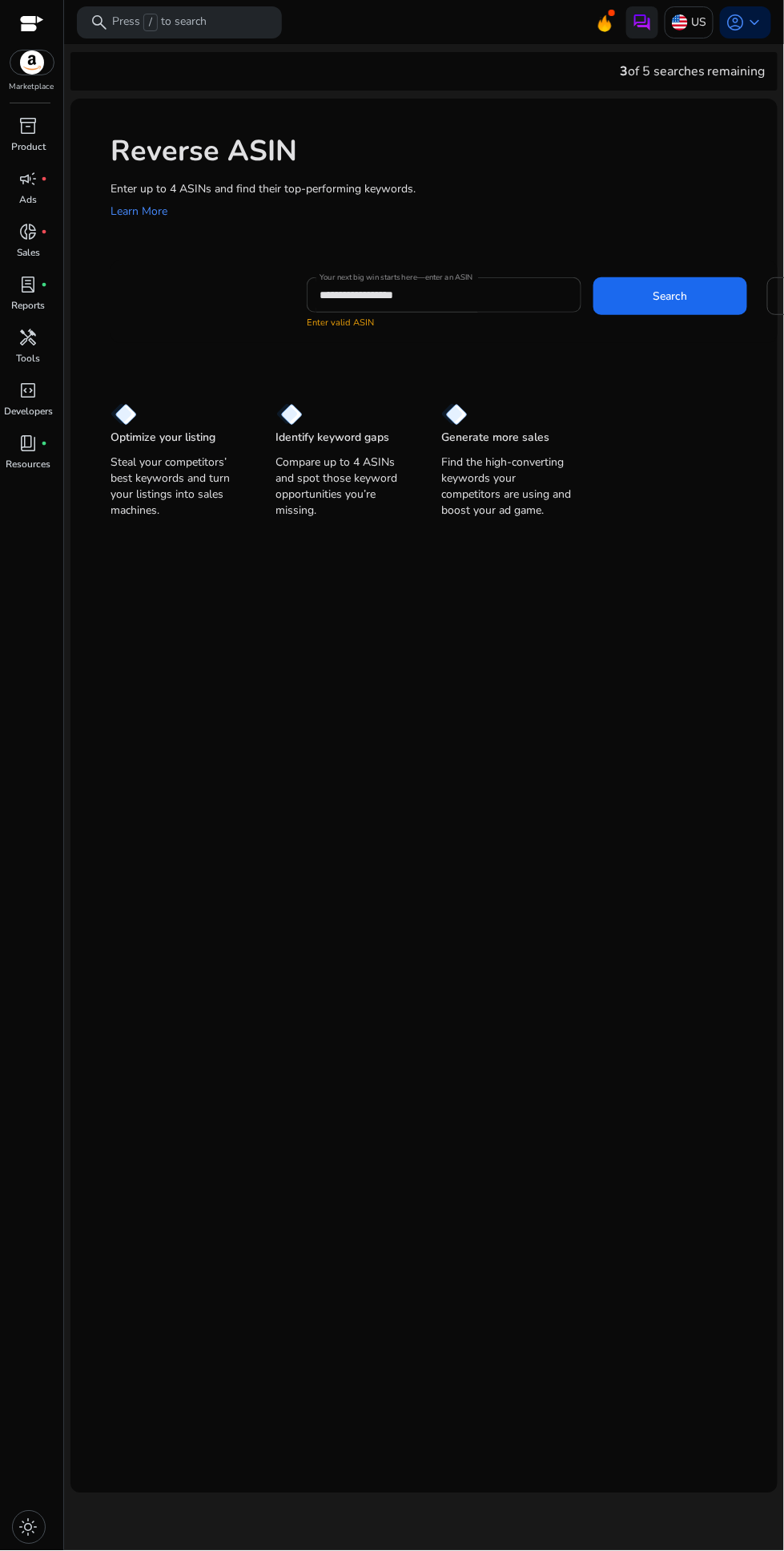
click at [367, 311] on div "**********" at bounding box center [443, 295] width 249 height 36
click at [339, 332] on mat-card "**********" at bounding box center [444, 302] width 667 height 82
click at [656, 309] on span at bounding box center [670, 295] width 153 height 38
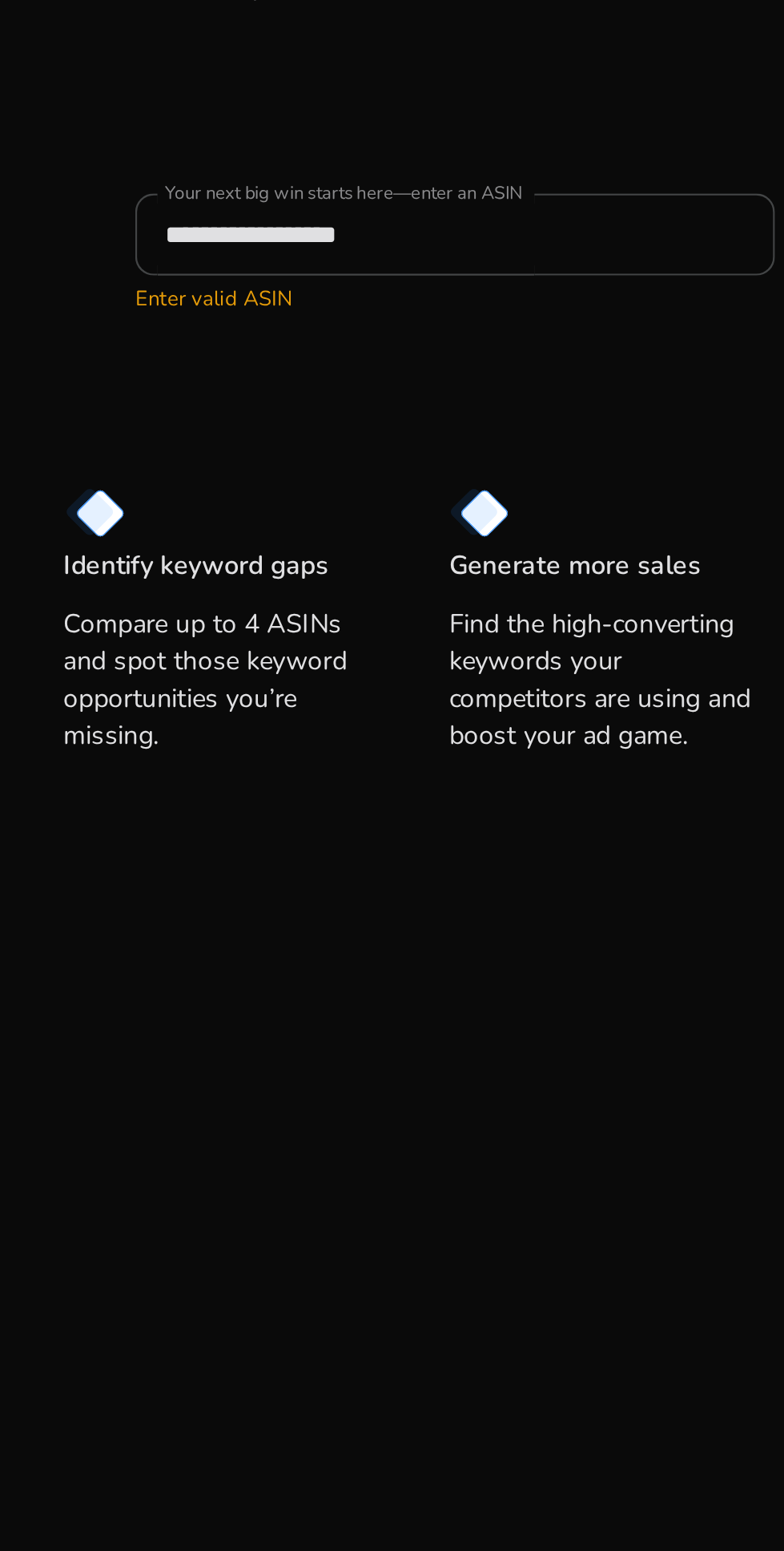
click at [354, 329] on mat-card "**********" at bounding box center [444, 302] width 667 height 82
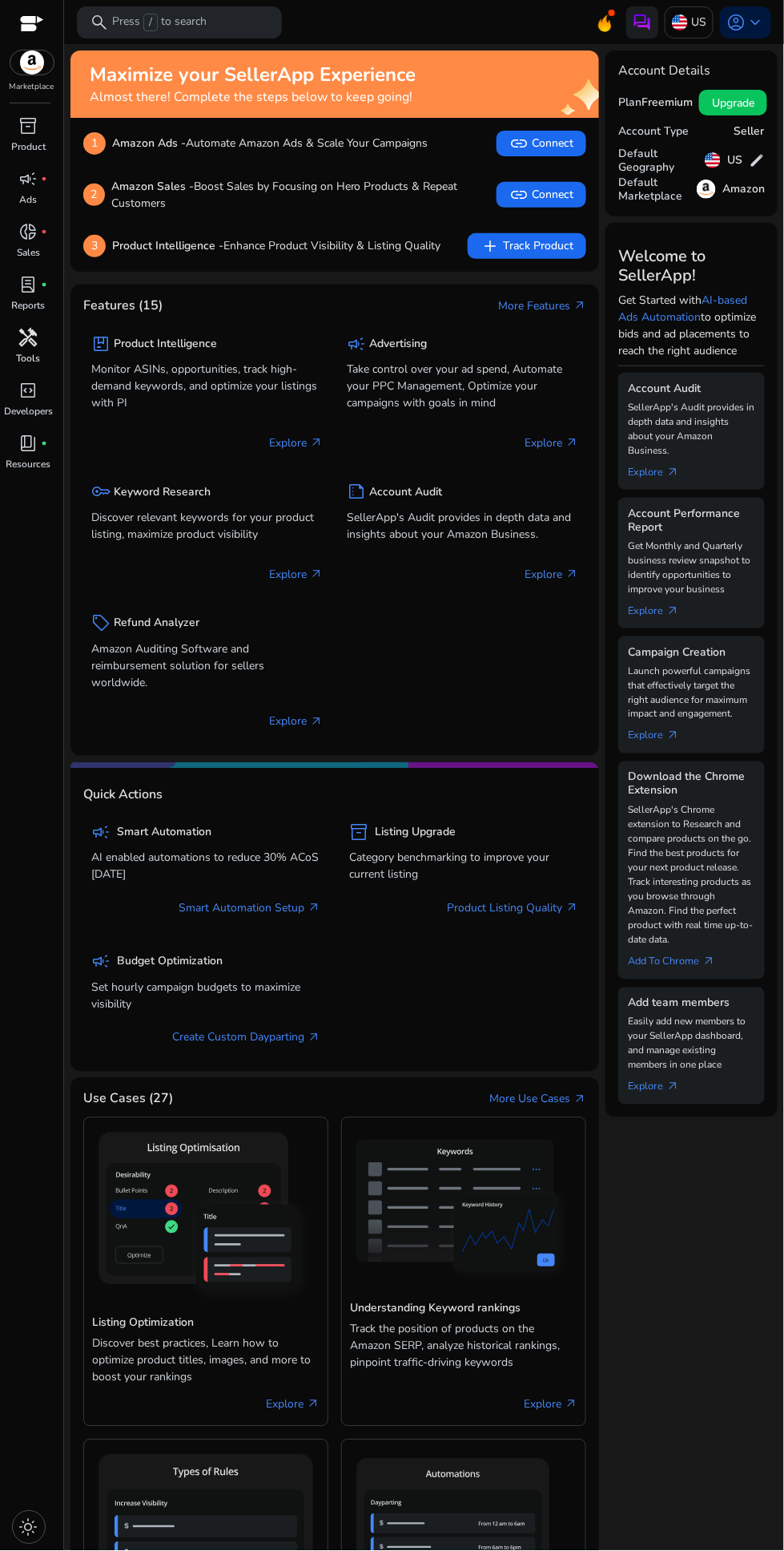
click at [36, 343] on span "handyman" at bounding box center [29, 337] width 20 height 20
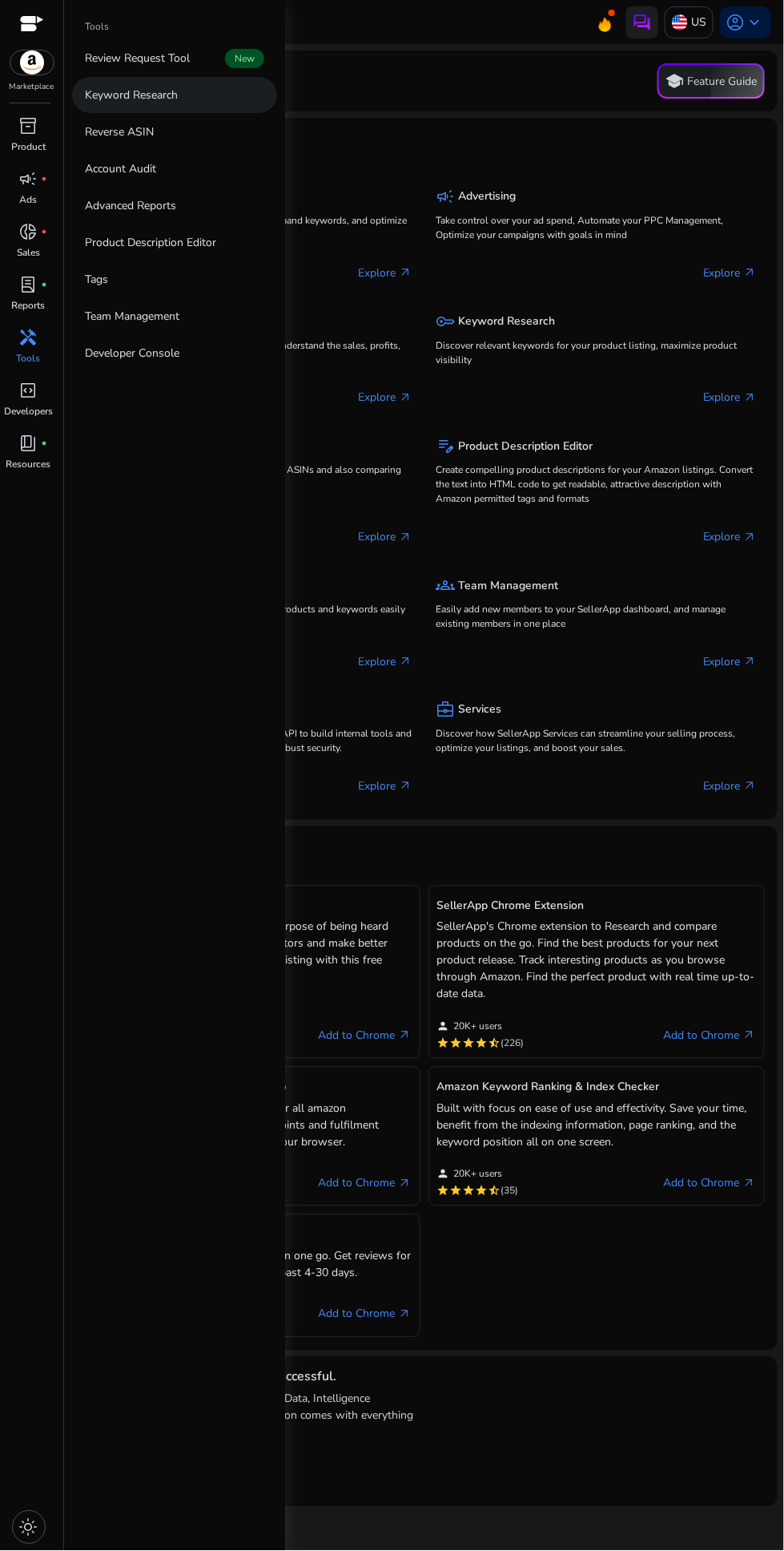
click at [121, 95] on p "Keyword Research" at bounding box center [131, 95] width 93 height 17
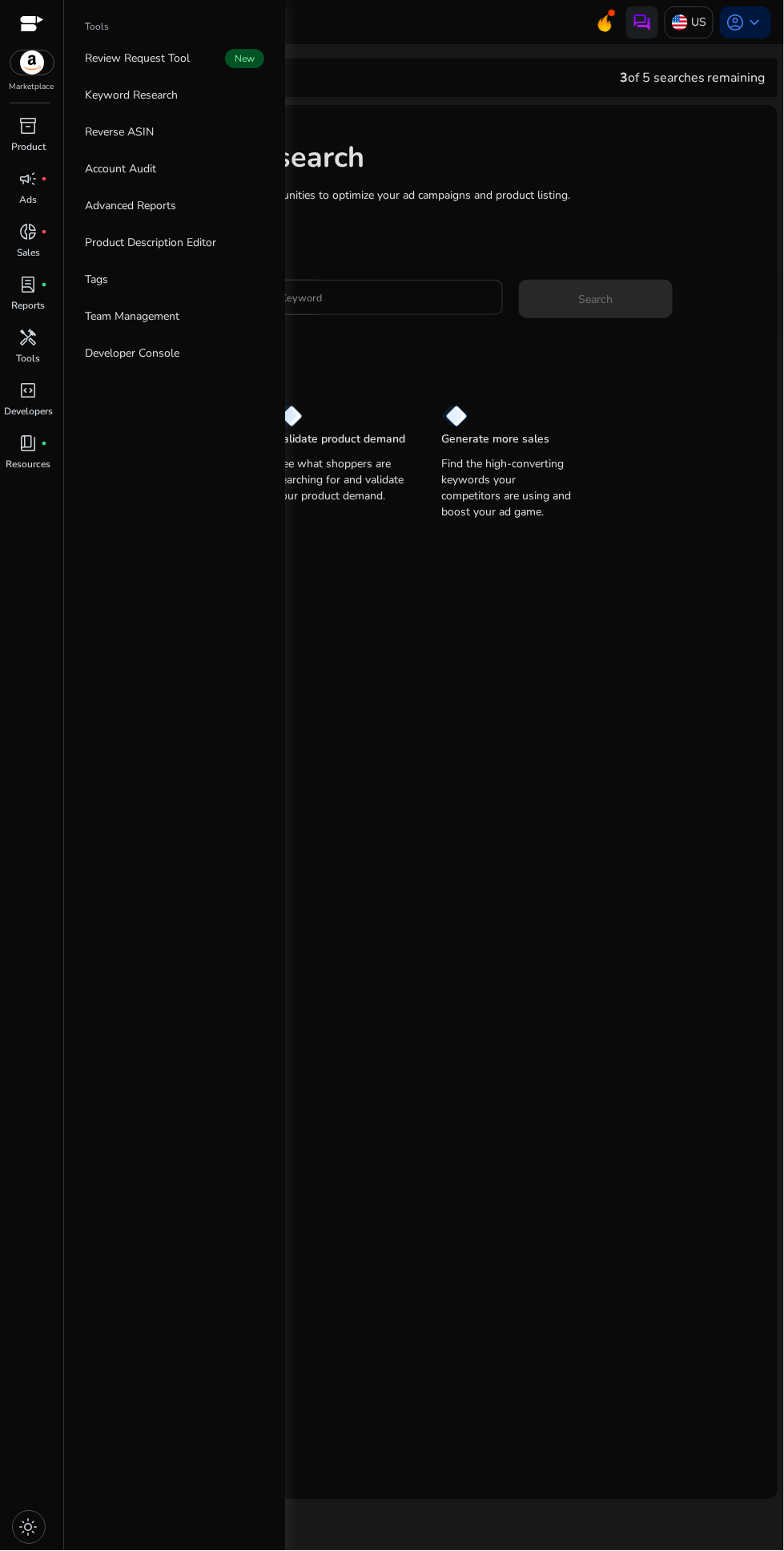
click at [379, 297] on input "Enter Keyword" at bounding box center [372, 297] width 236 height 18
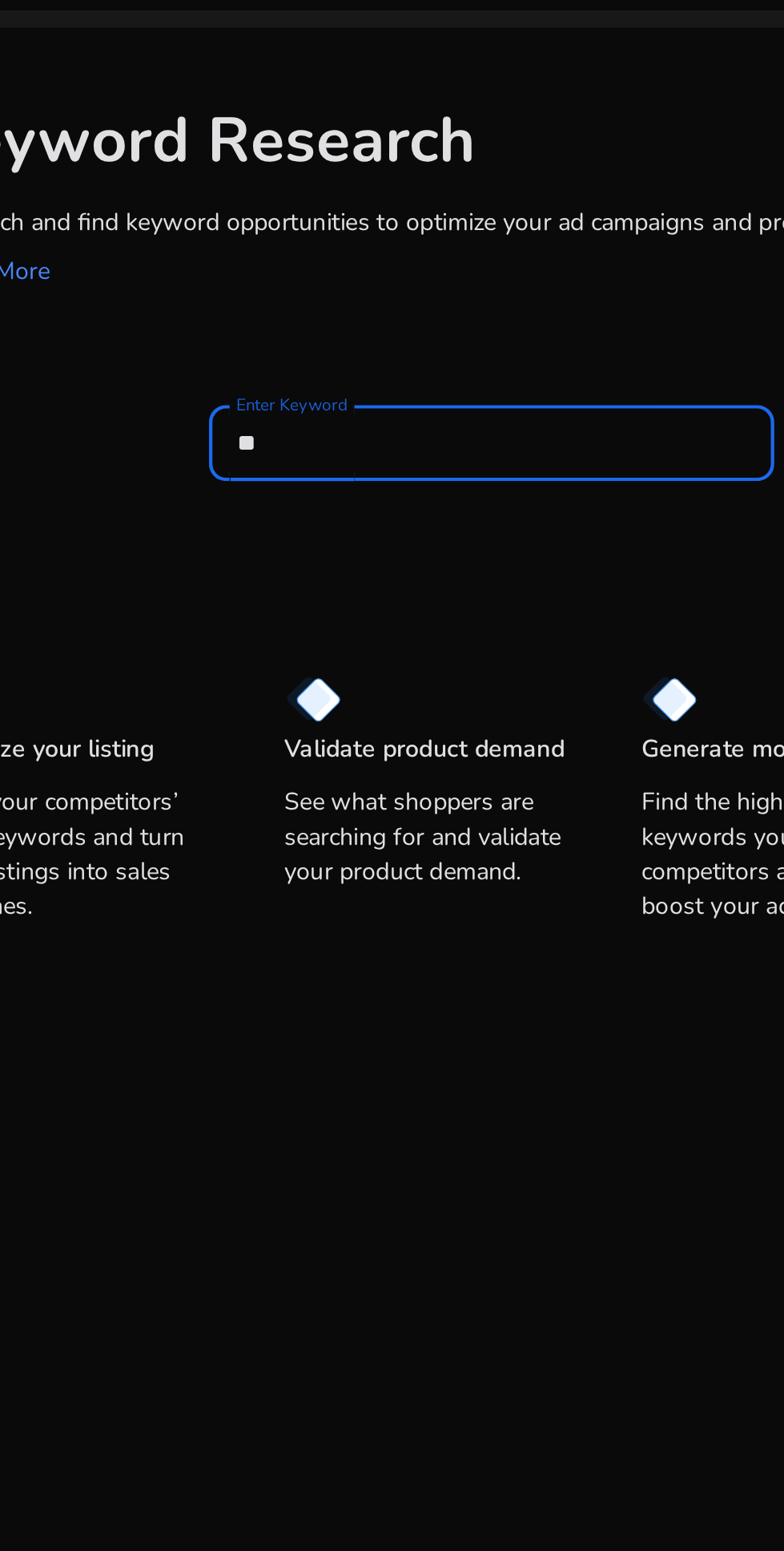
type input "*"
click at [503, 382] on div "Keyword Research Research and find keyword opportunities to optimize your ad ca…" at bounding box center [424, 315] width 707 height 420
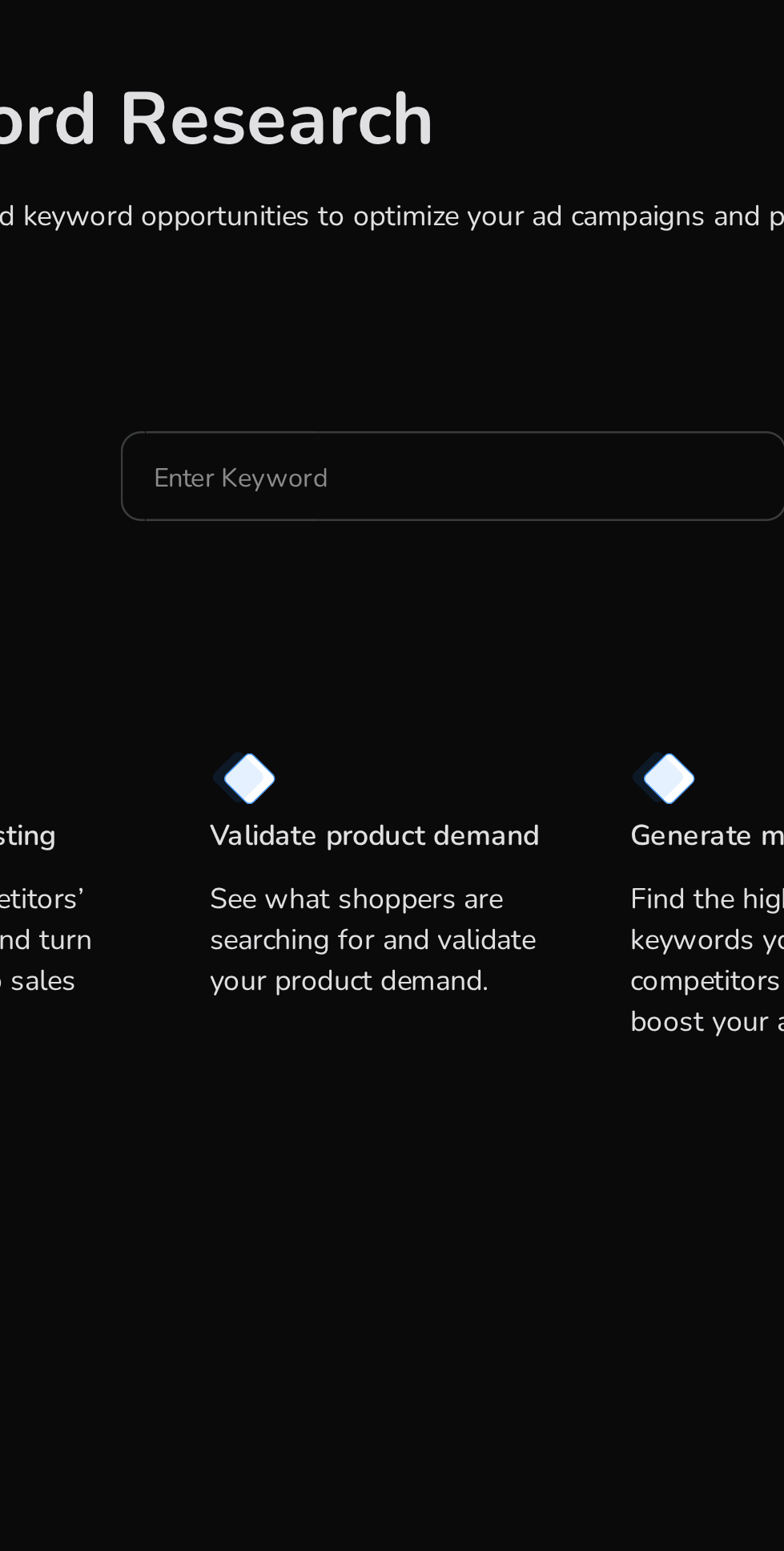
click at [284, 305] on input "Enter Keyword" at bounding box center [372, 297] width 236 height 18
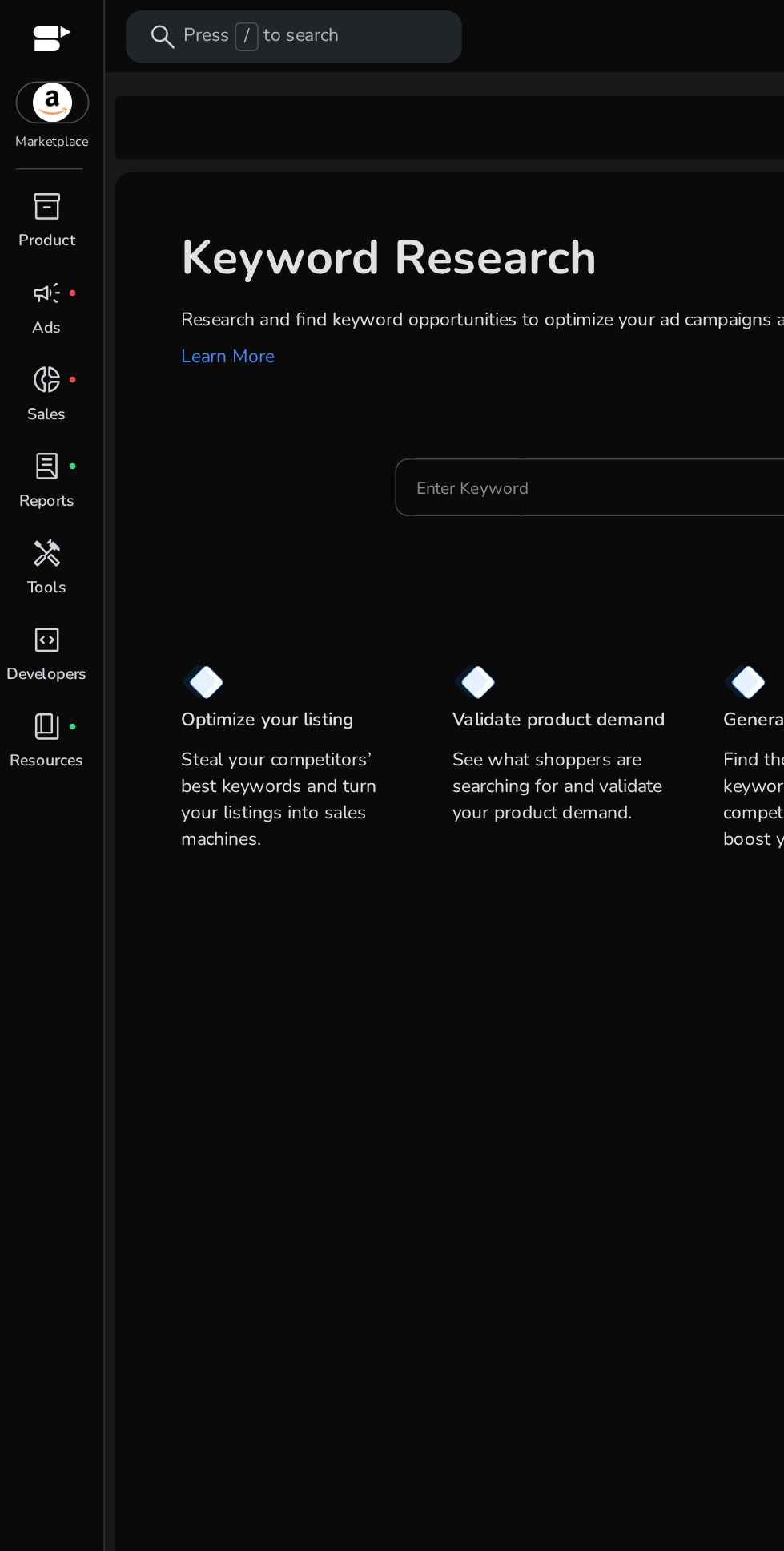
scroll to position [96, 0]
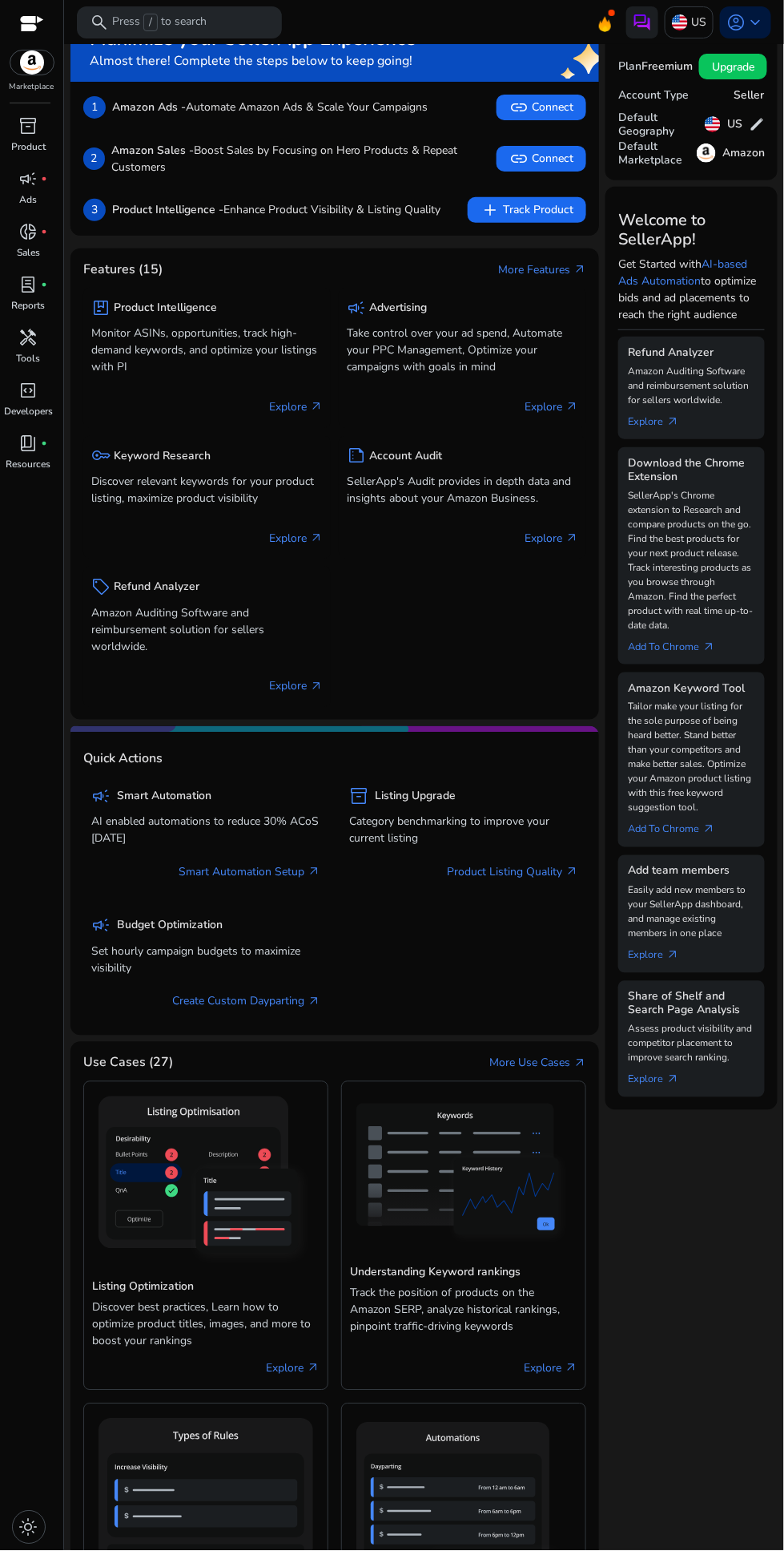
scroll to position [2, 0]
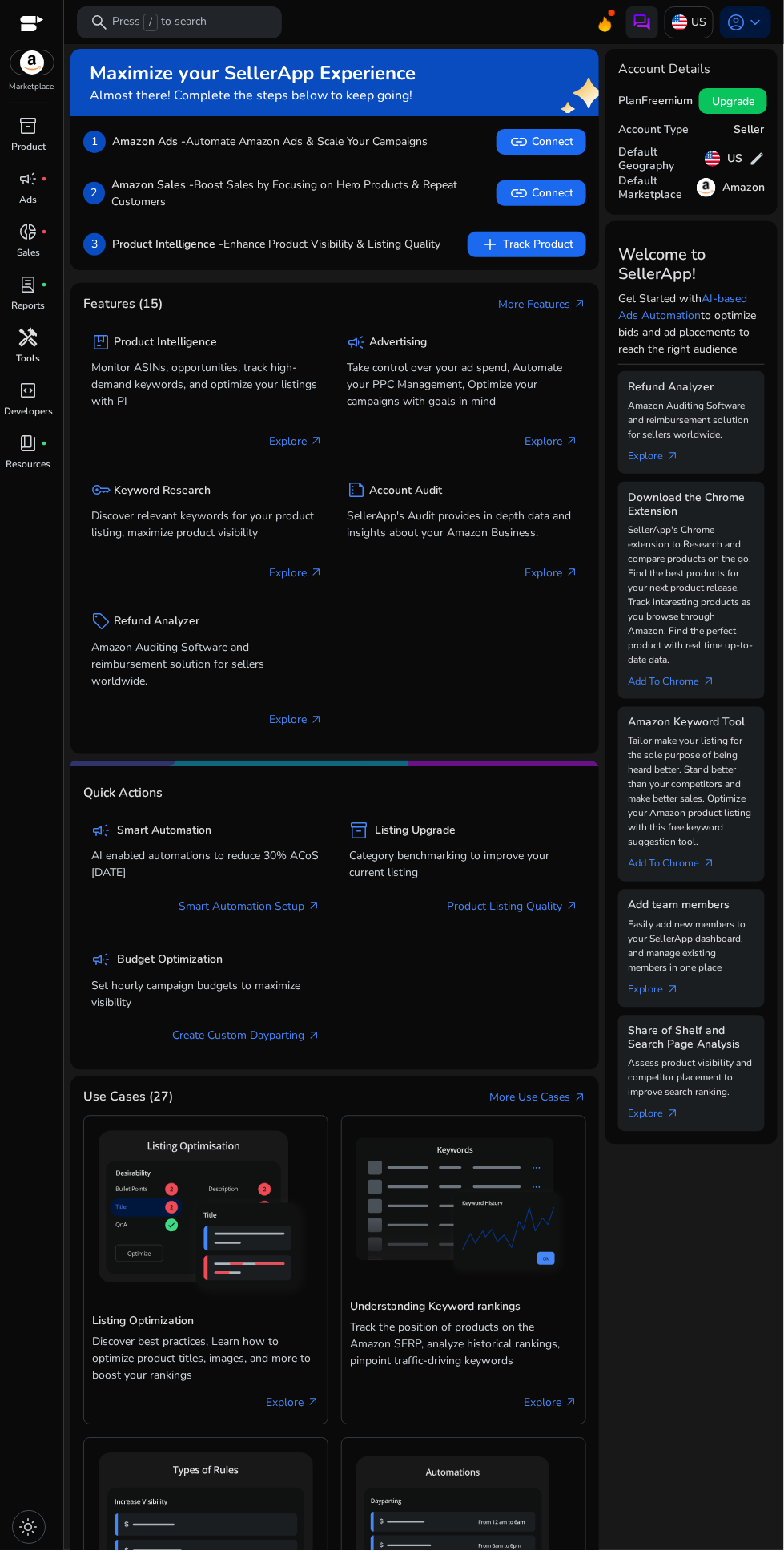
click at [44, 343] on div "handyman" at bounding box center [29, 337] width 45 height 26
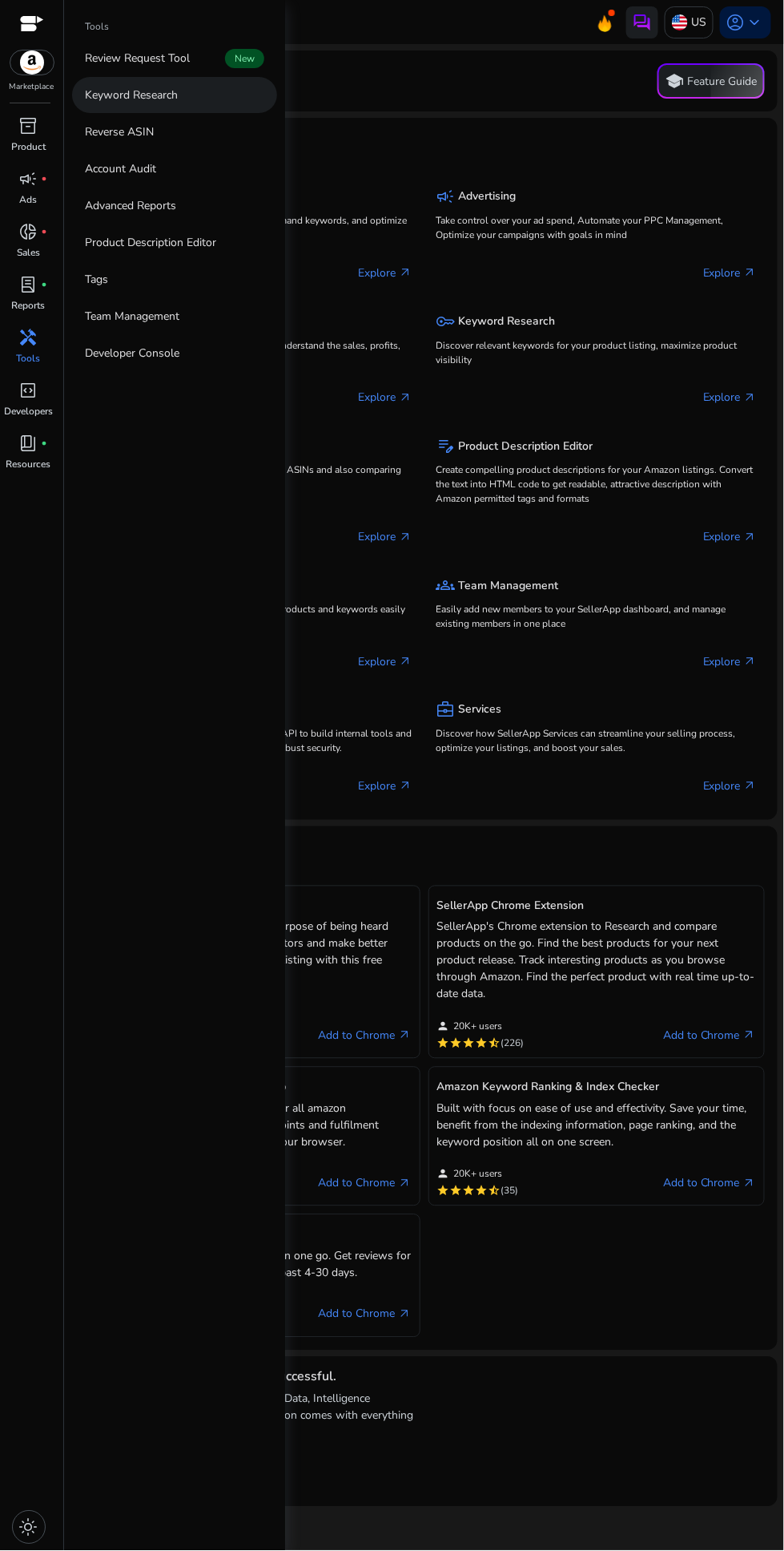
click at [162, 96] on p "Keyword Research" at bounding box center [131, 95] width 93 height 17
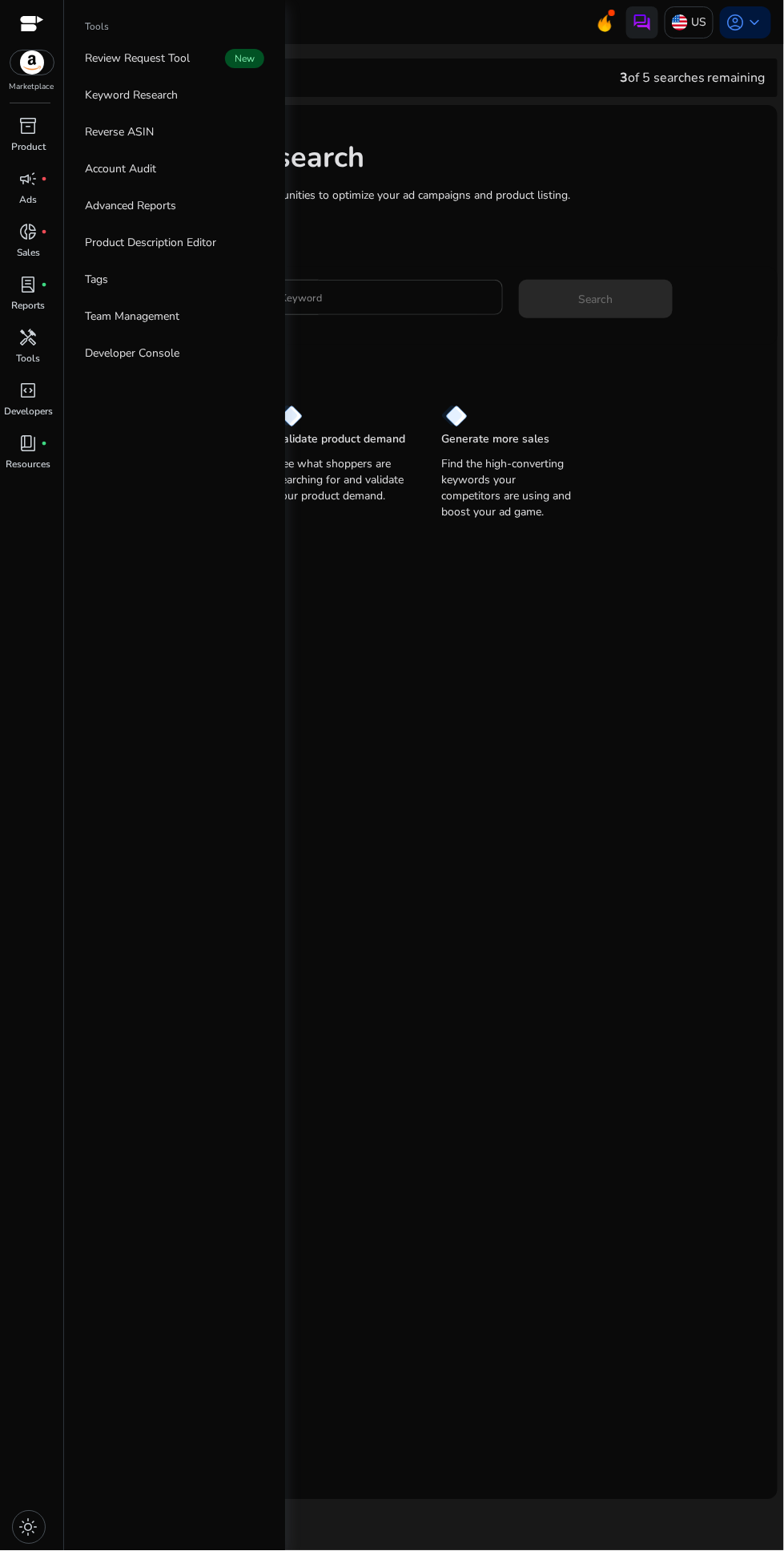
click at [375, 294] on input "Enter Keyword" at bounding box center [372, 297] width 236 height 18
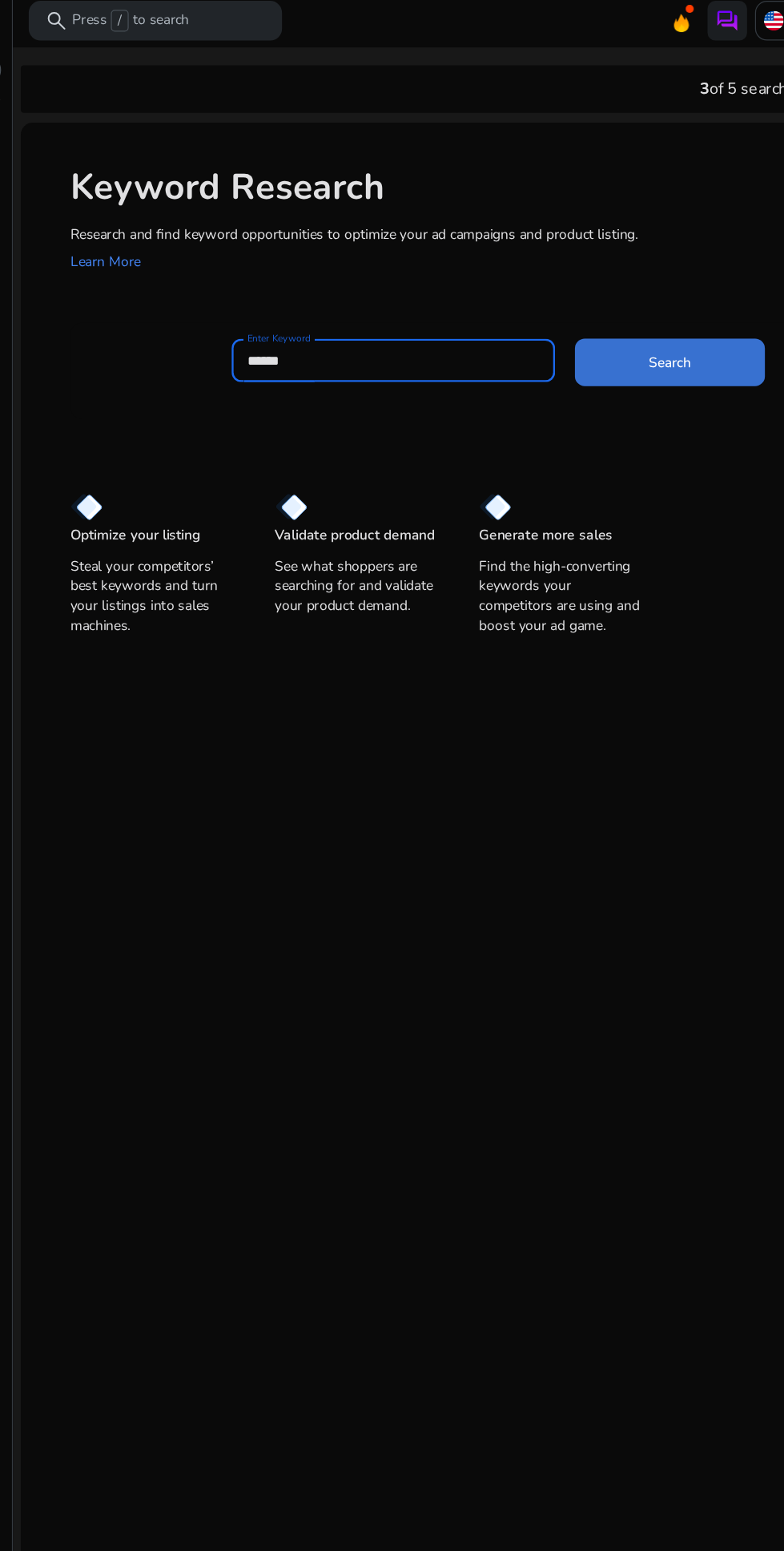
type input "*****"
click at [592, 311] on span at bounding box center [596, 298] width 153 height 38
